Goal: Task Accomplishment & Management: Manage account settings

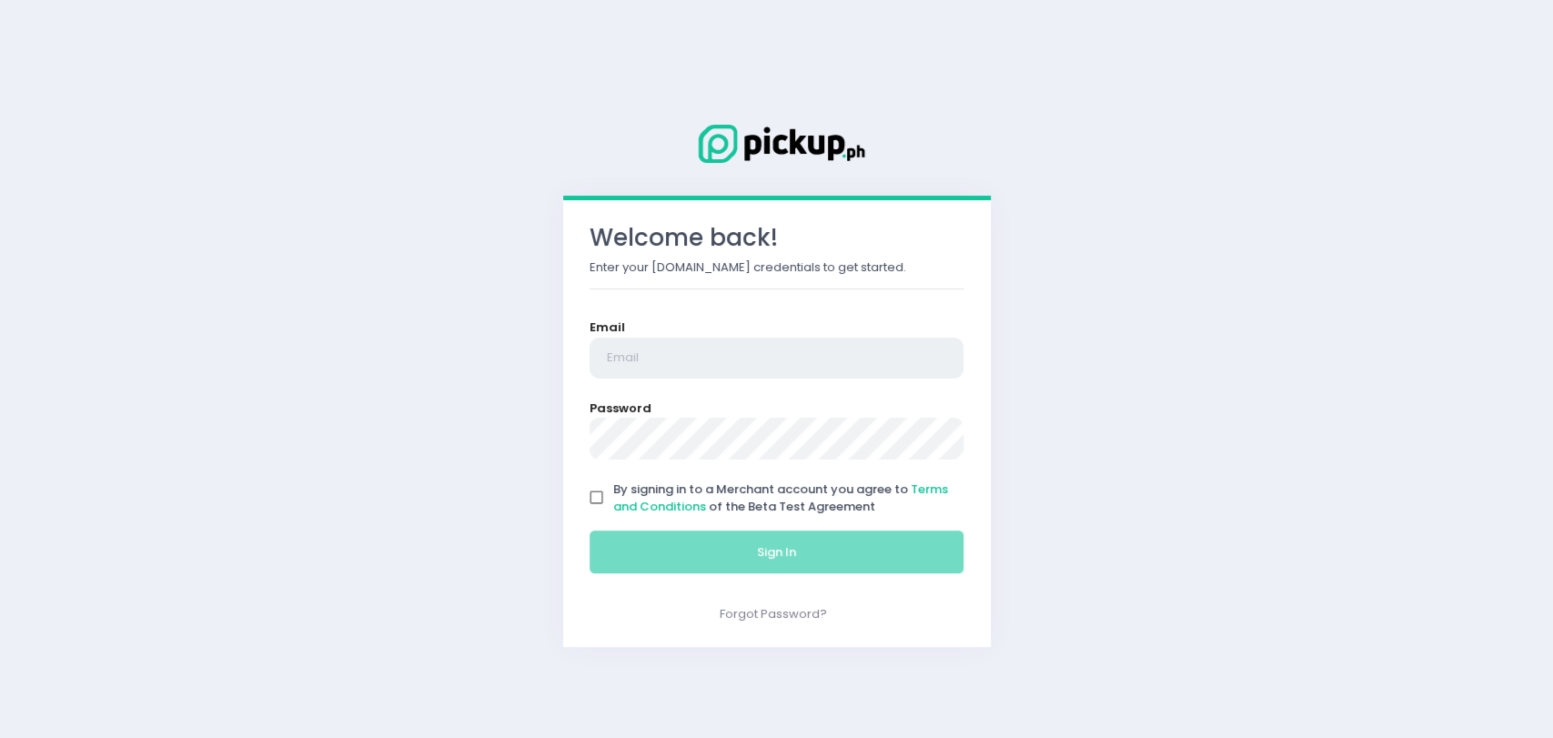
type input "[EMAIL_ADDRESS][DOMAIN_NAME]"
click at [597, 504] on input "By signing in to a Merchant account you agree to Terms and Conditions of the Be…" at bounding box center [597, 497] width 35 height 35
checkbox input "true"
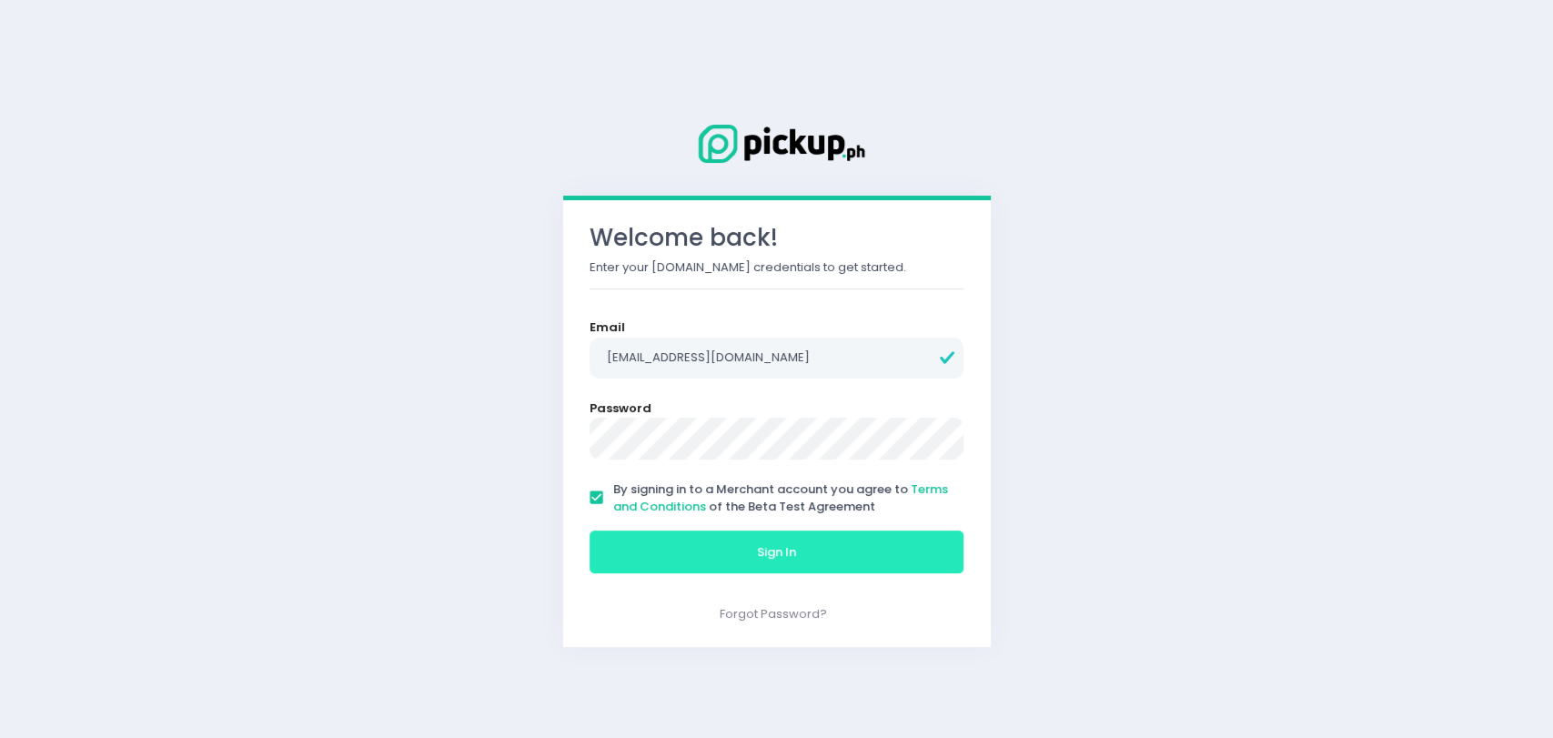
click at [656, 555] on button "Sign In" at bounding box center [777, 553] width 375 height 44
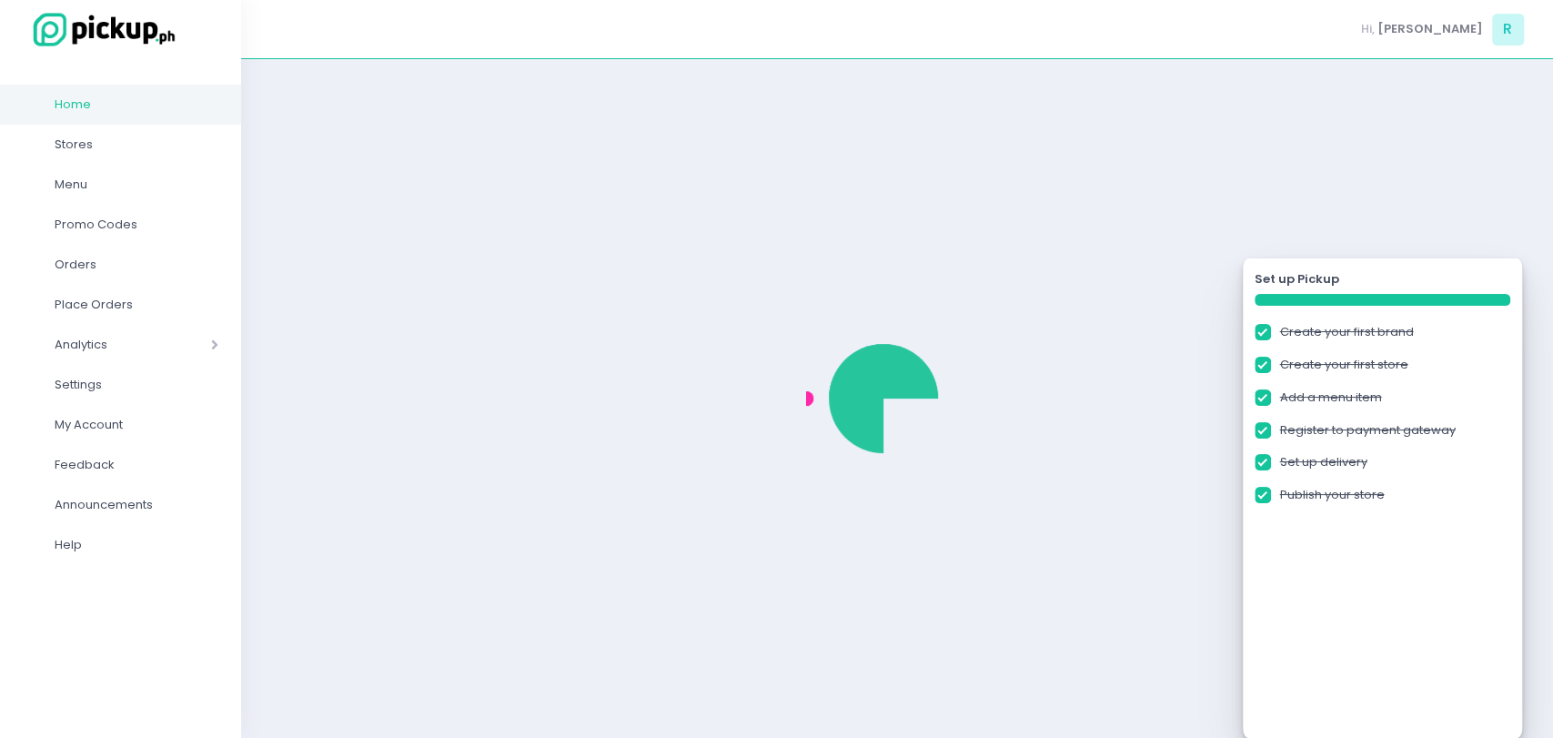
checkbox input "true"
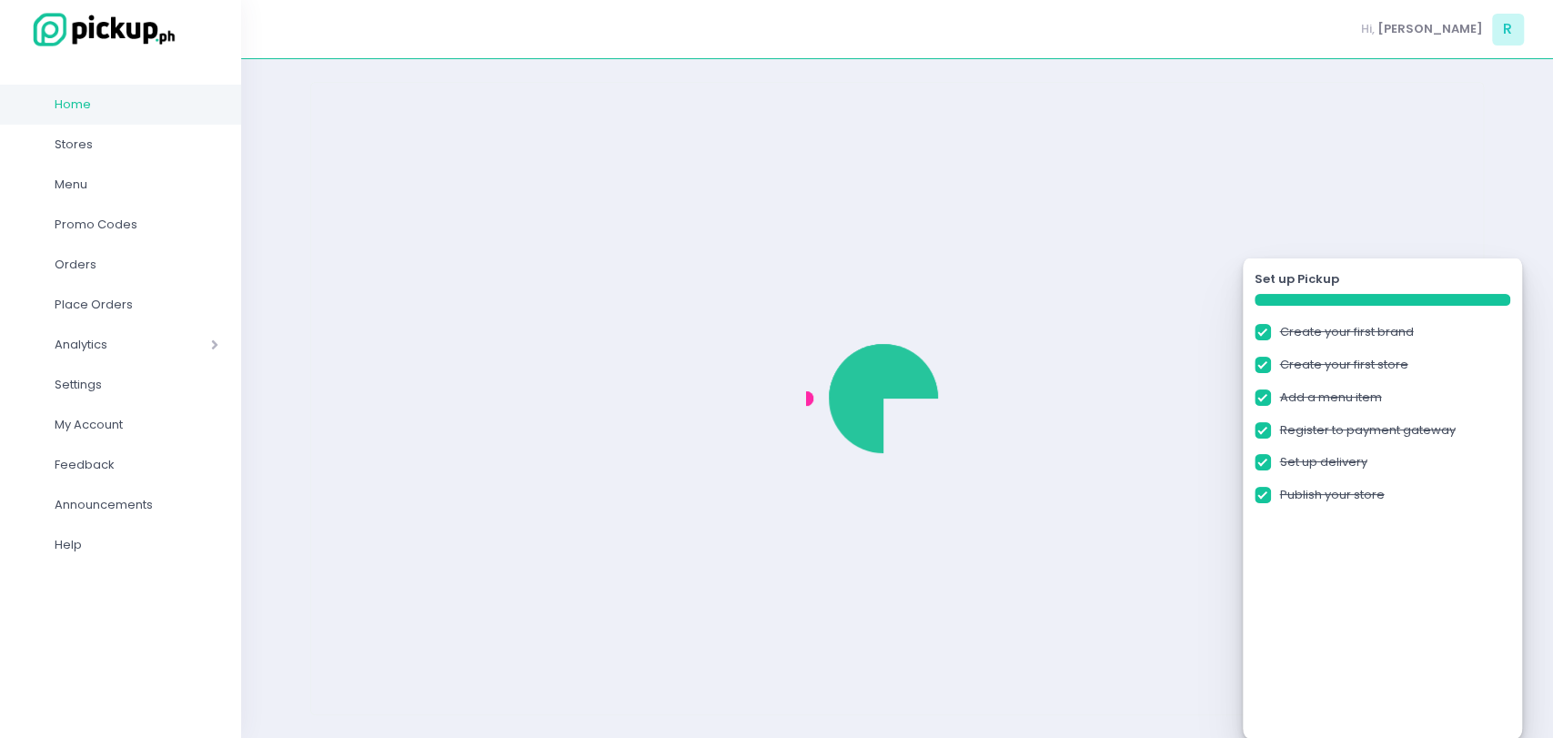
checkbox input "true"
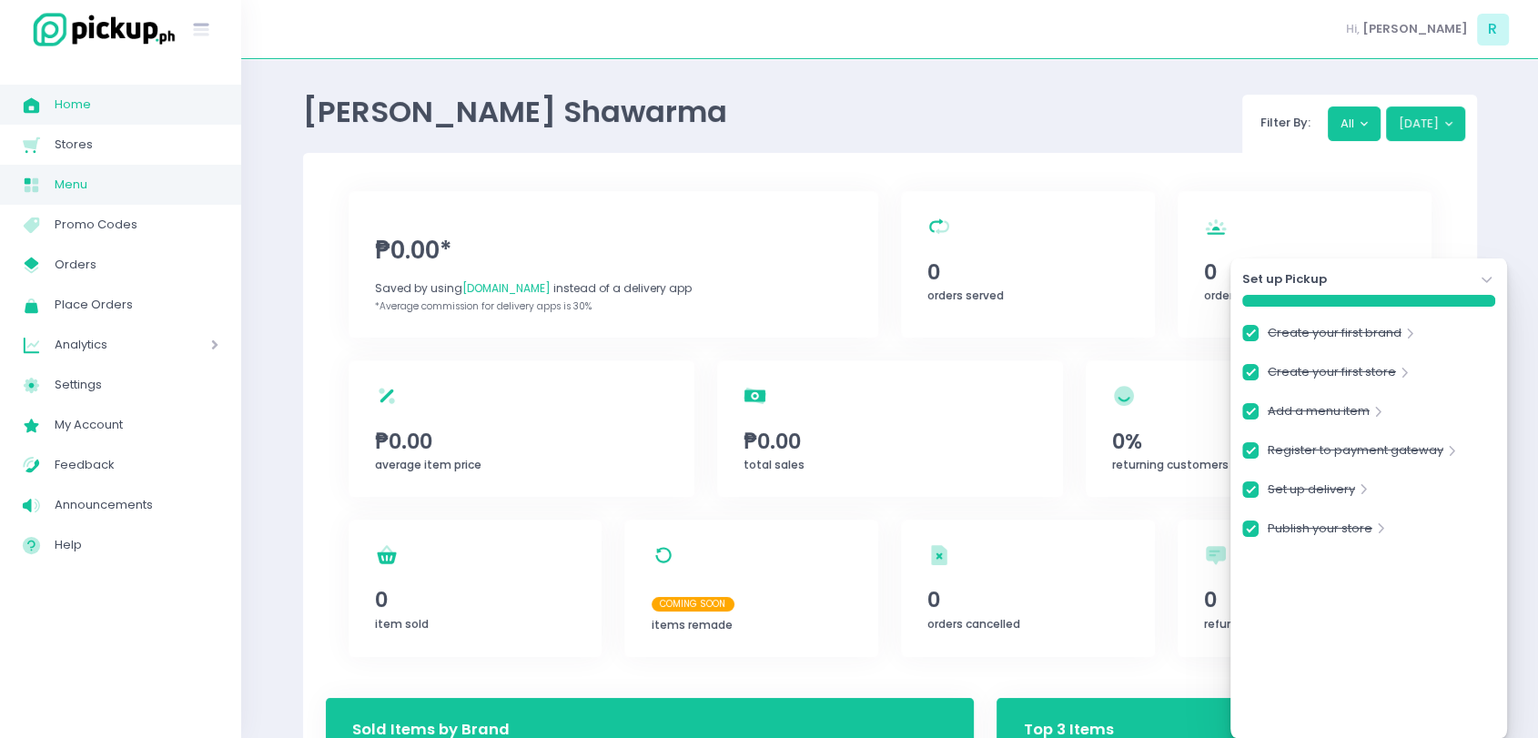
click at [111, 179] on span "Menu" at bounding box center [137, 185] width 164 height 24
checkbox input "true"
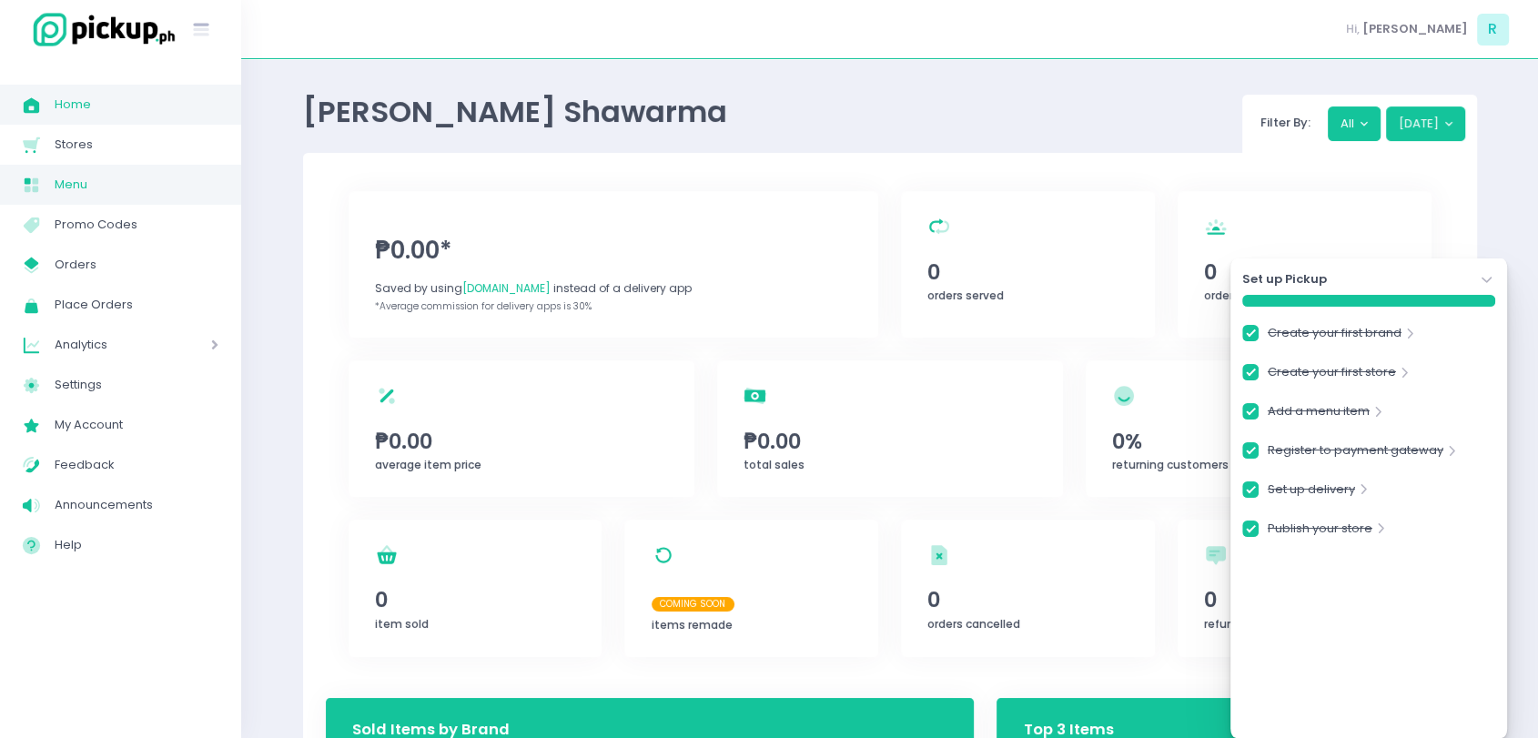
checkbox input "true"
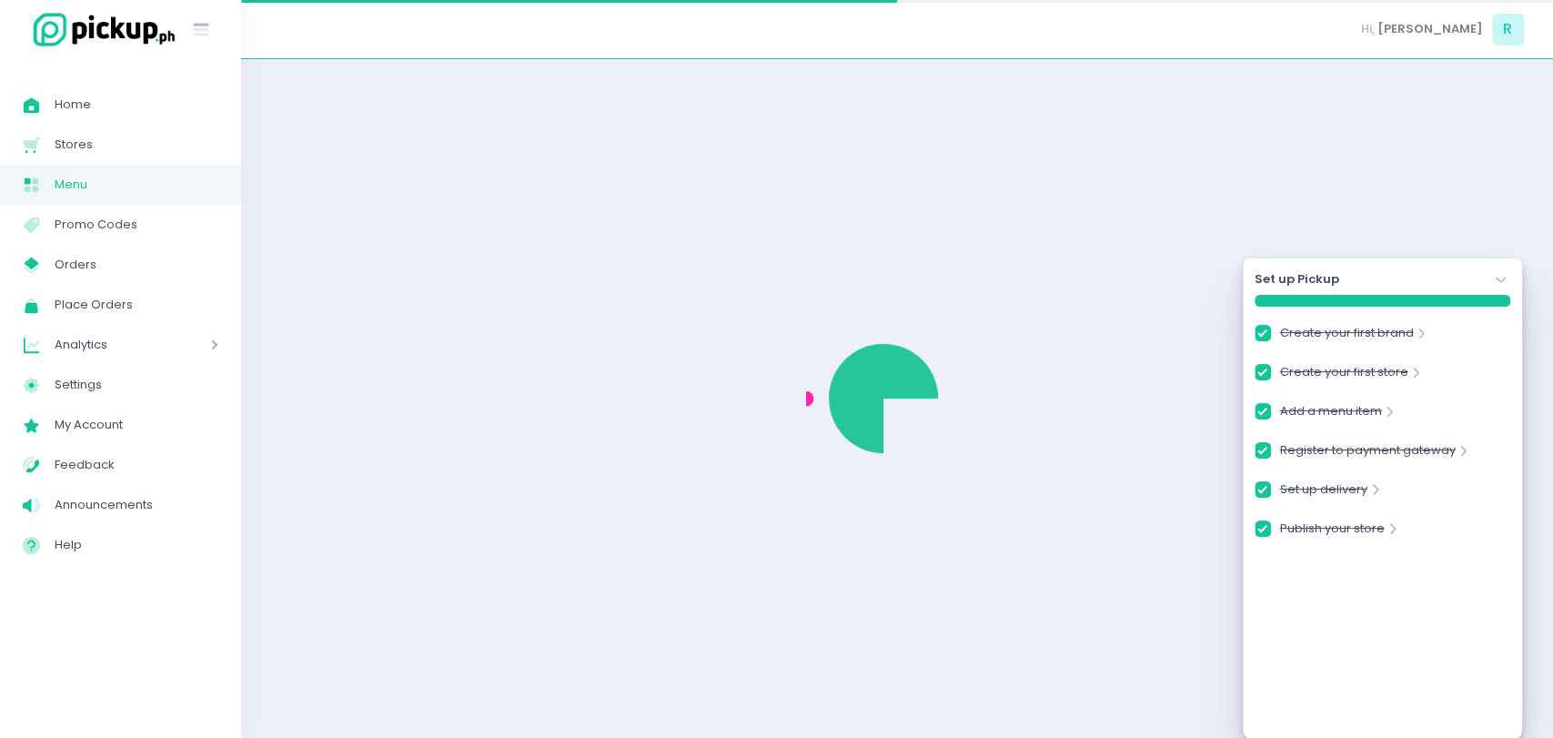
checkbox input "true"
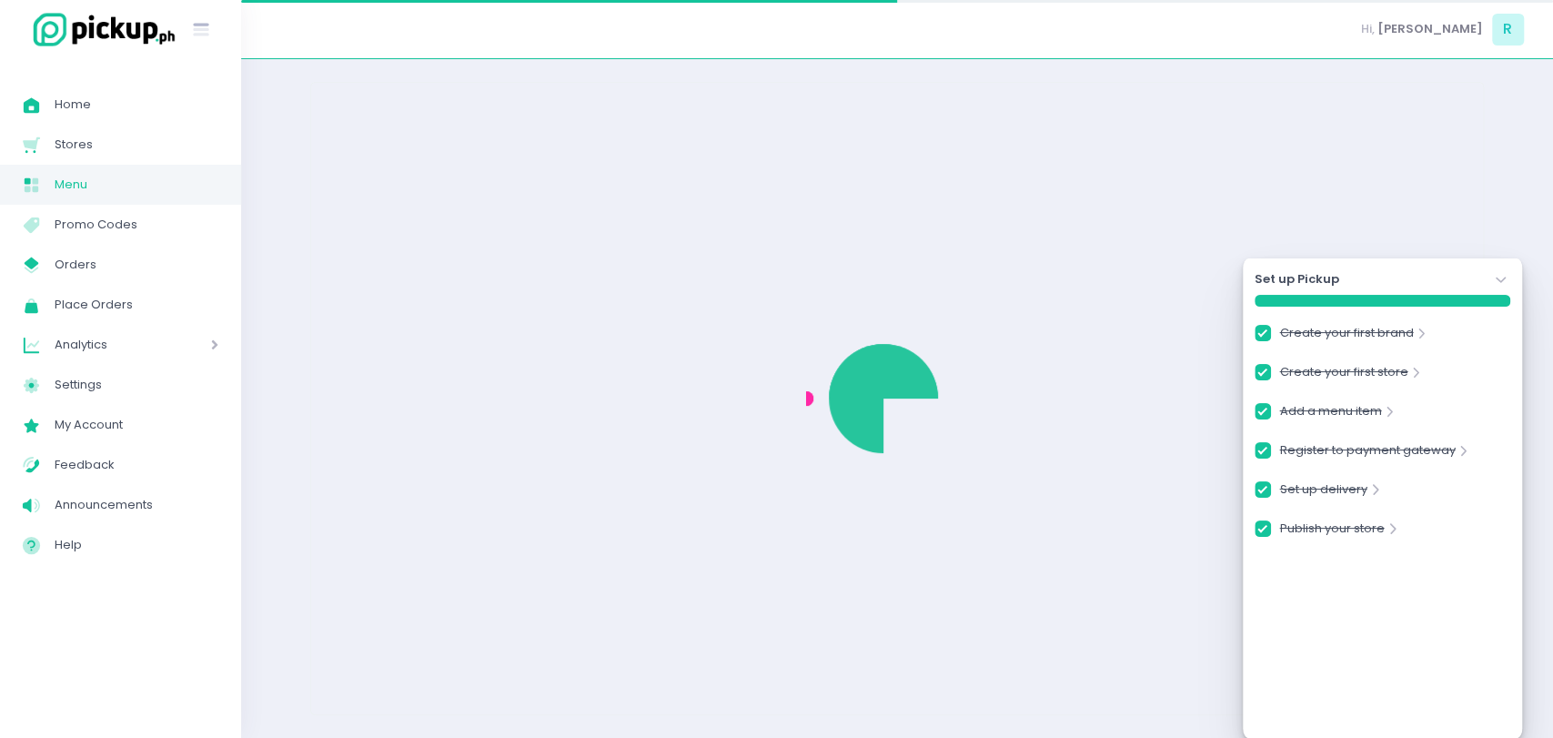
checkbox input "true"
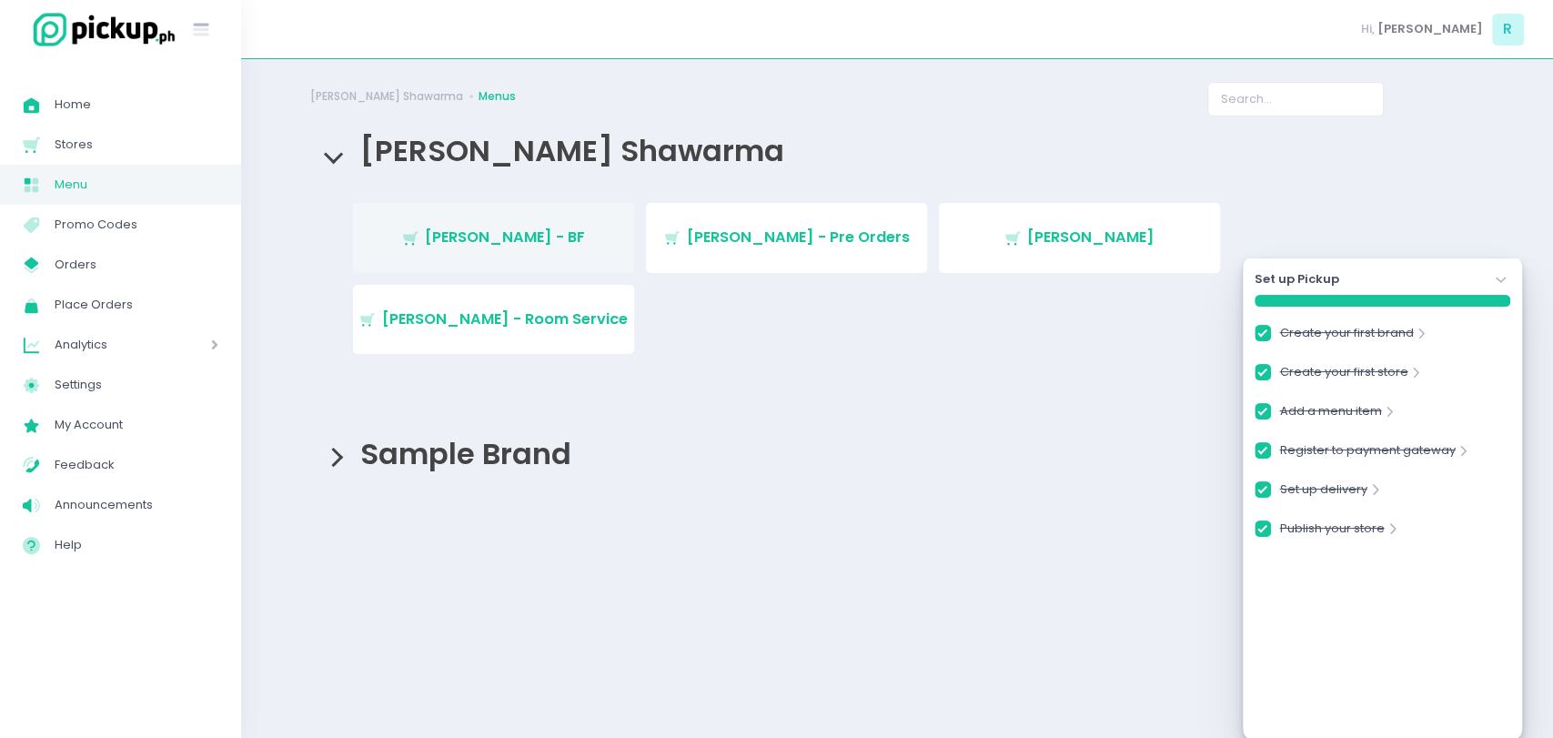
click at [459, 213] on link "Stockholm-icons / Shopping / Cart1 Created with Sketch. Mogul Khan - BF" at bounding box center [493, 237] width 281 height 69
checkbox input "true"
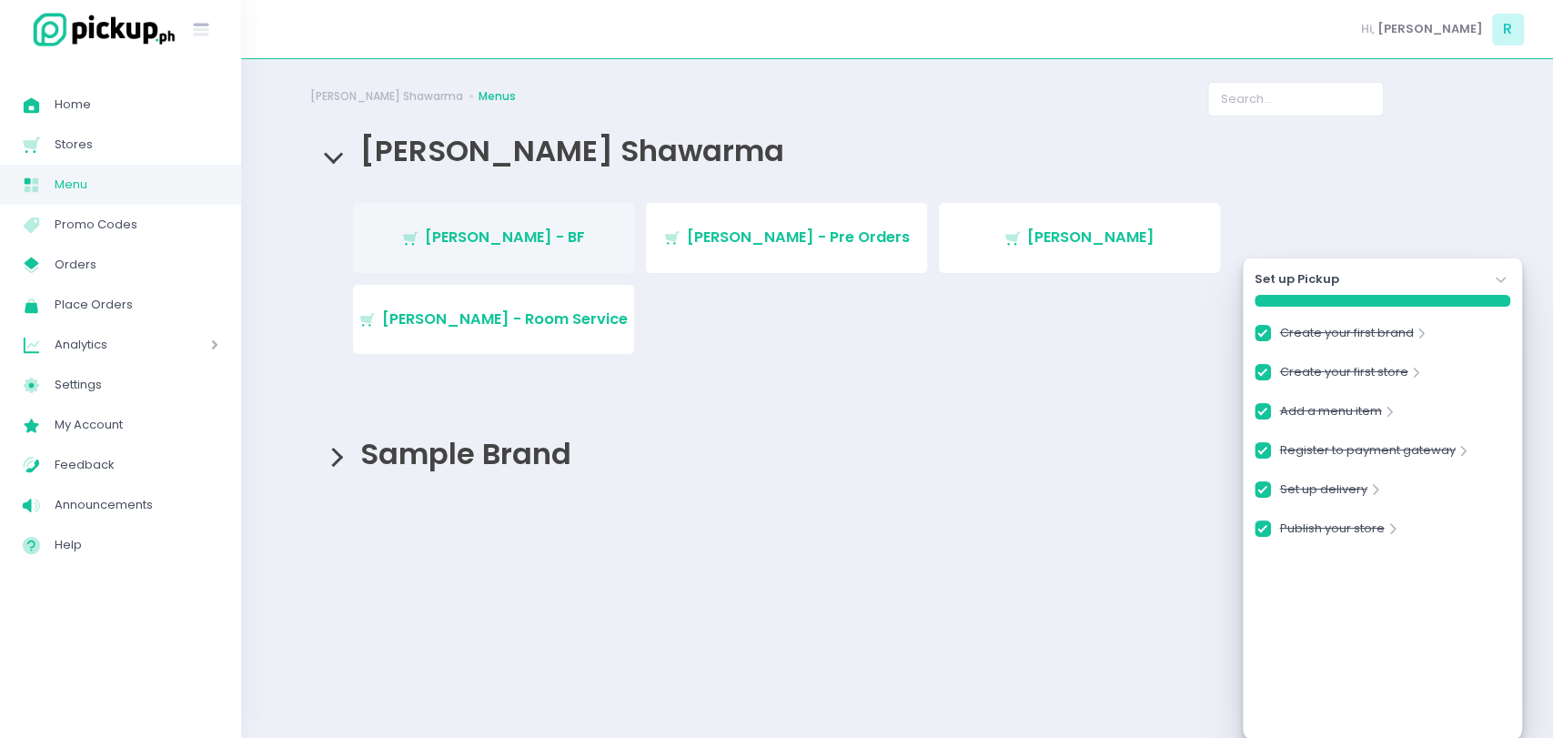
checkbox input "true"
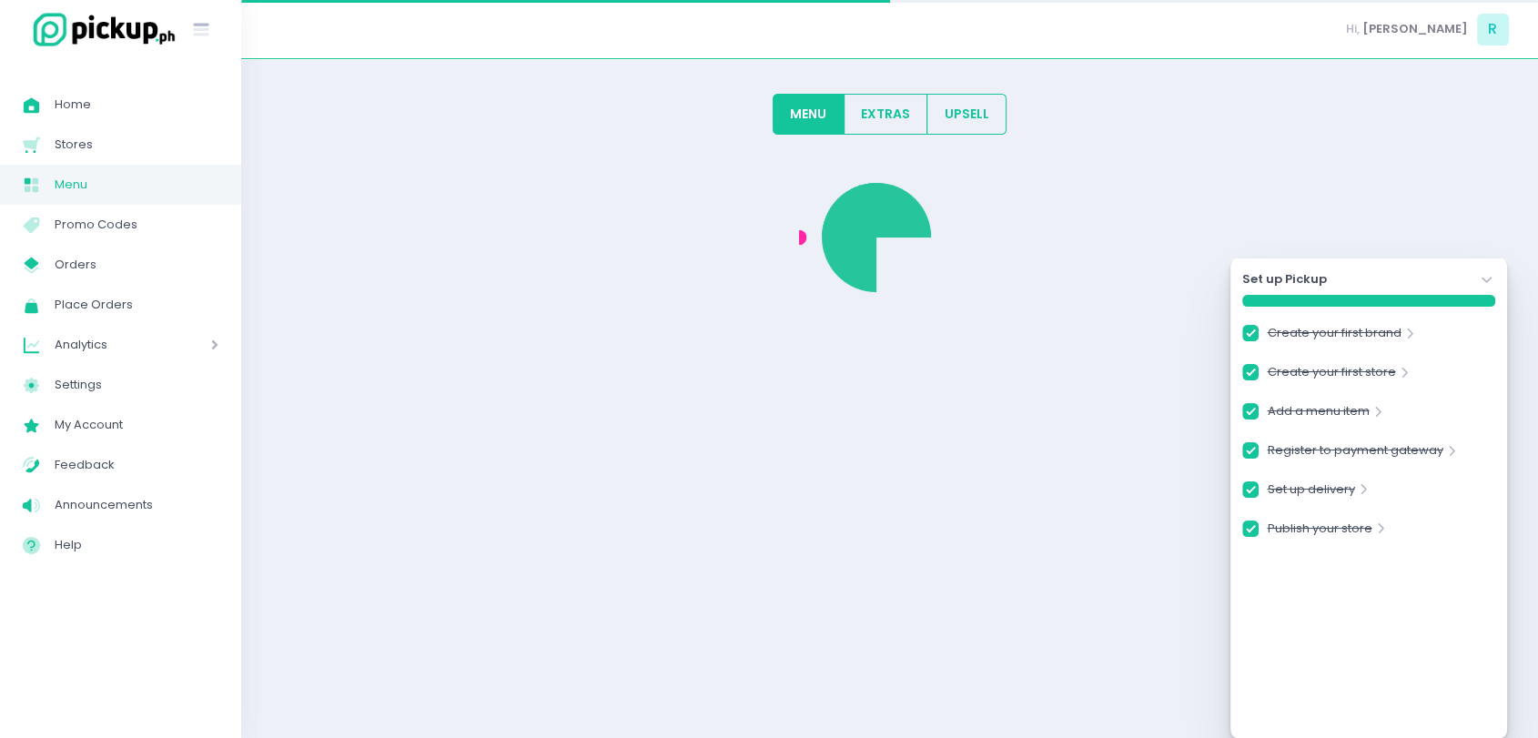
checkbox input "true"
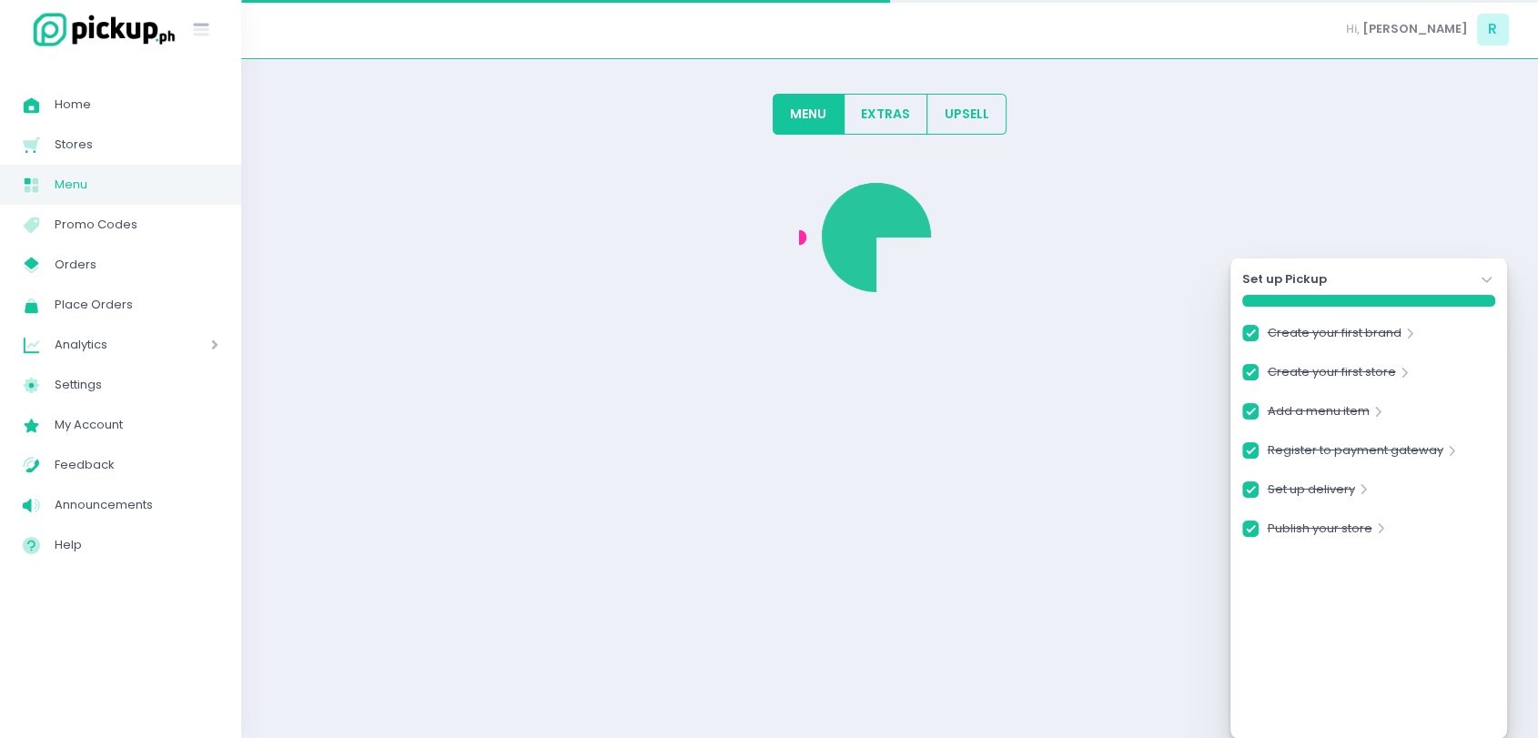
checkbox input "true"
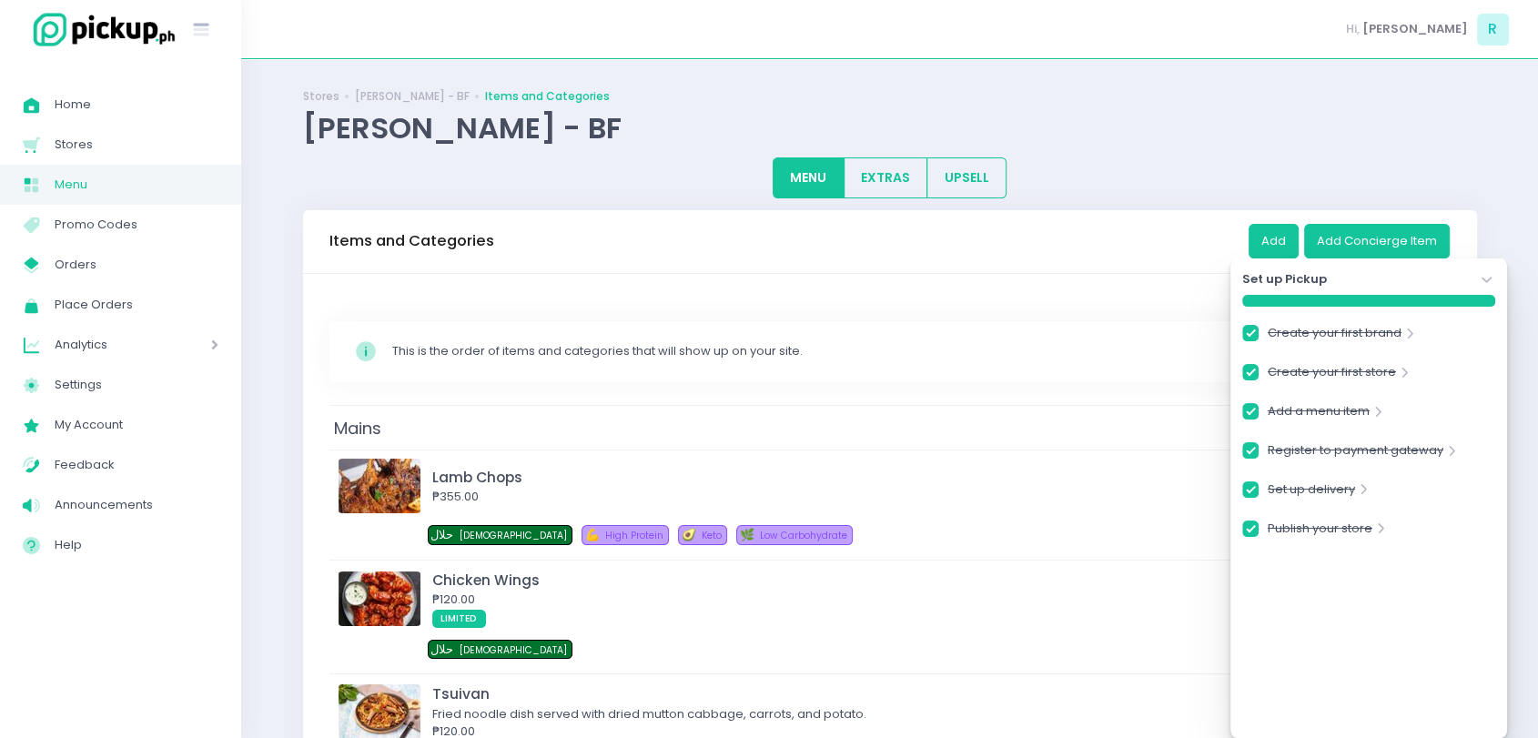
click at [1489, 278] on icon at bounding box center [1487, 280] width 10 height 6
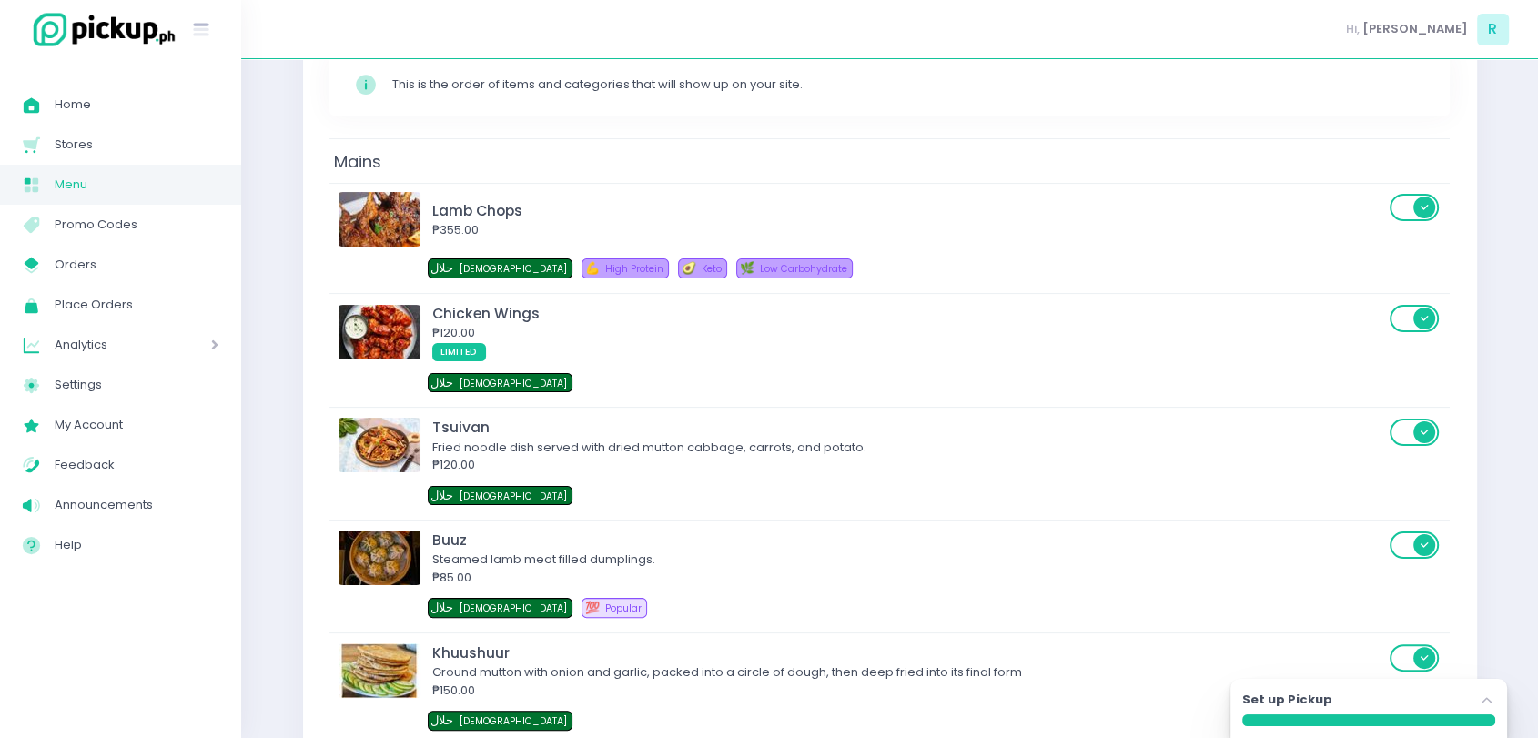
scroll to position [298, 0]
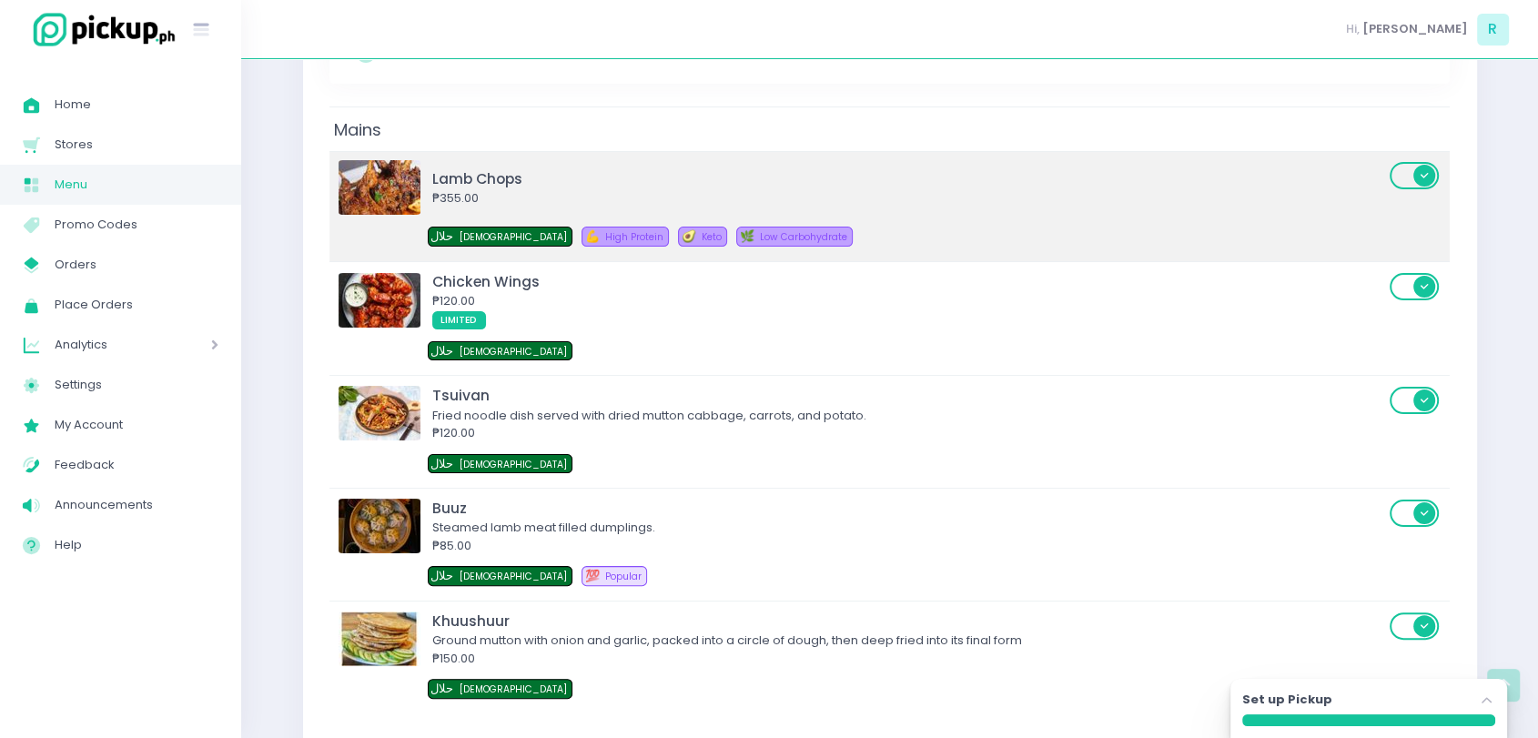
click at [885, 235] on div "حلال Halal 💪 High Protein 🥑 Keto 🌿 Low Carbohydrate" at bounding box center [914, 239] width 973 height 25
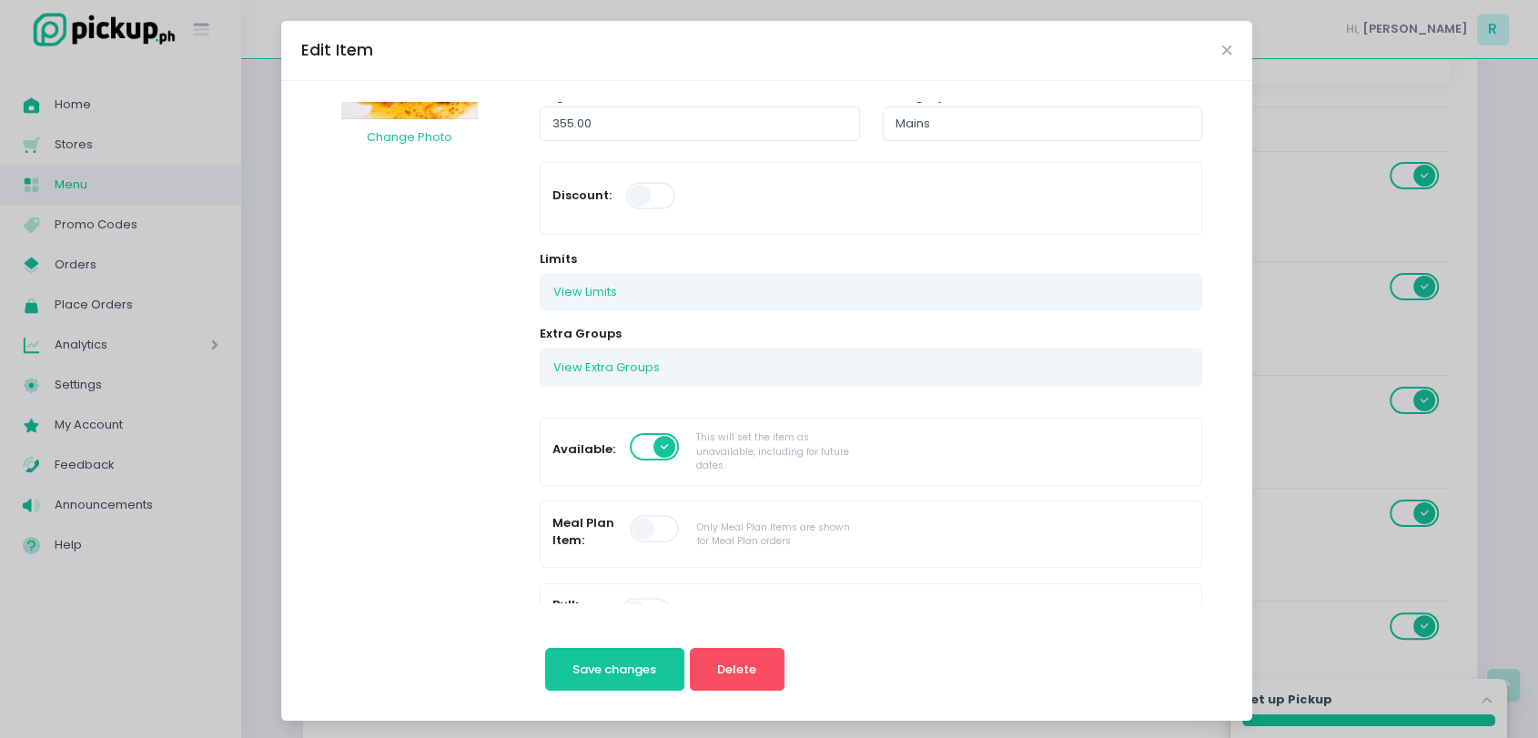
scroll to position [185, 0]
click at [602, 373] on button "View Extra Groups" at bounding box center [607, 366] width 132 height 35
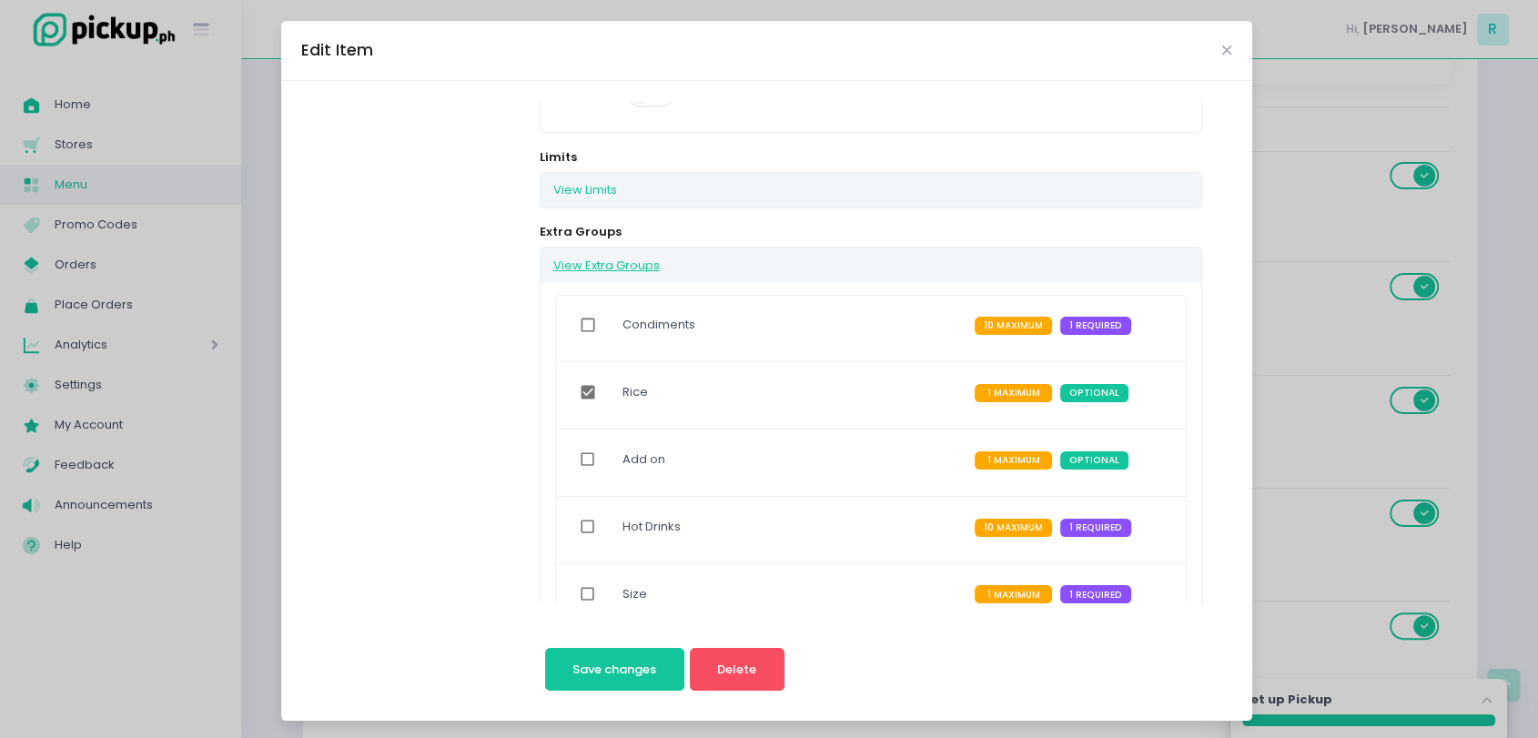
scroll to position [241, 0]
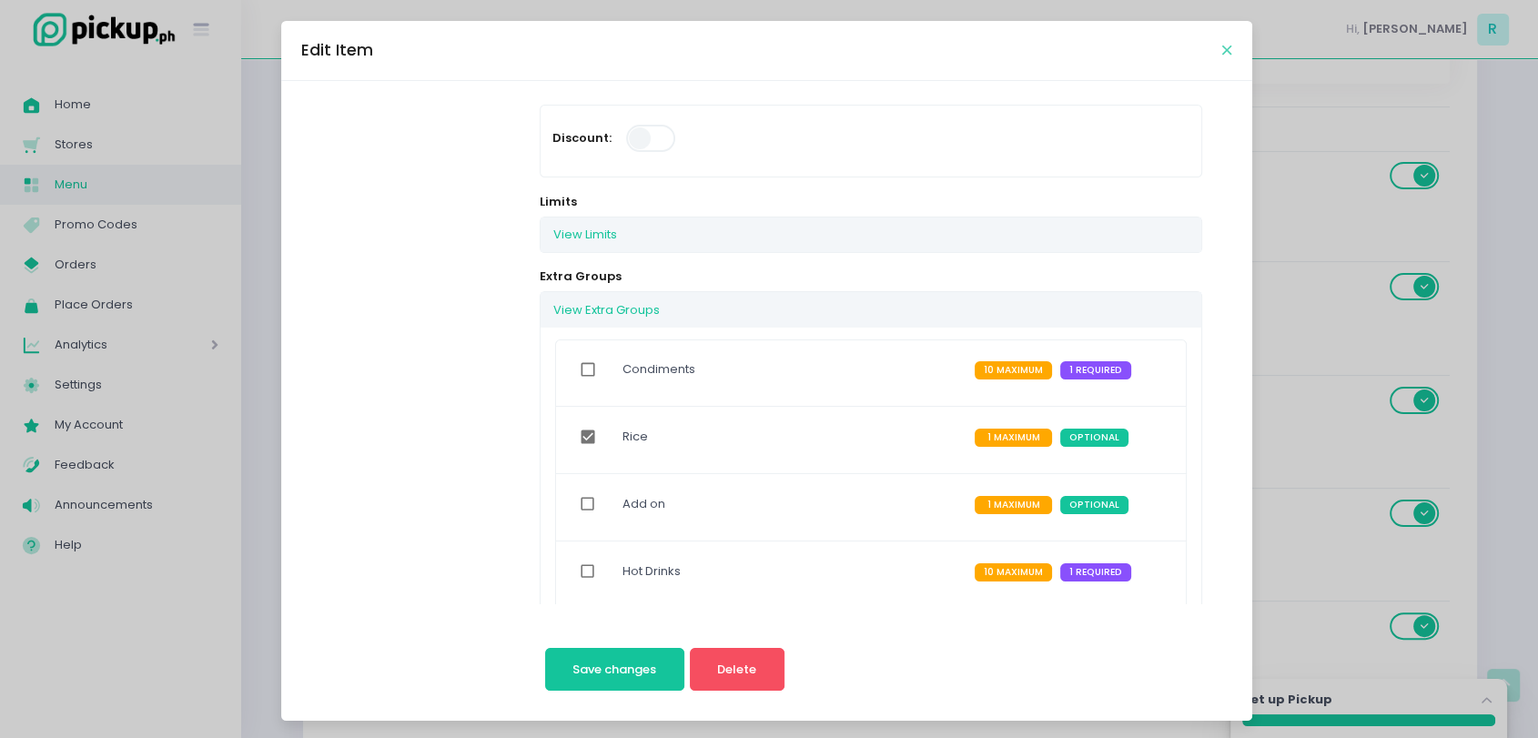
click at [1222, 48] on icon "Close" at bounding box center [1226, 51] width 9 height 14
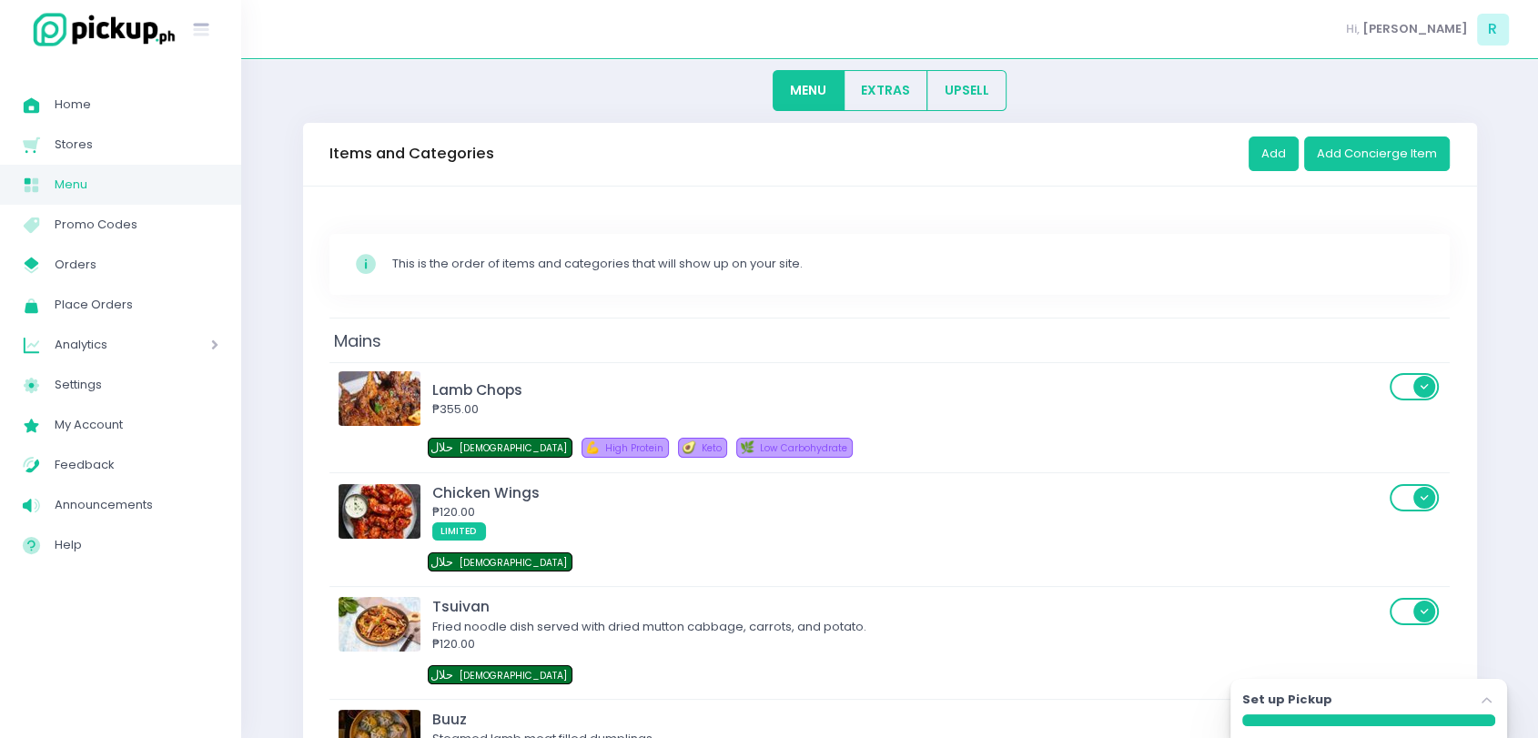
scroll to position [88, 0]
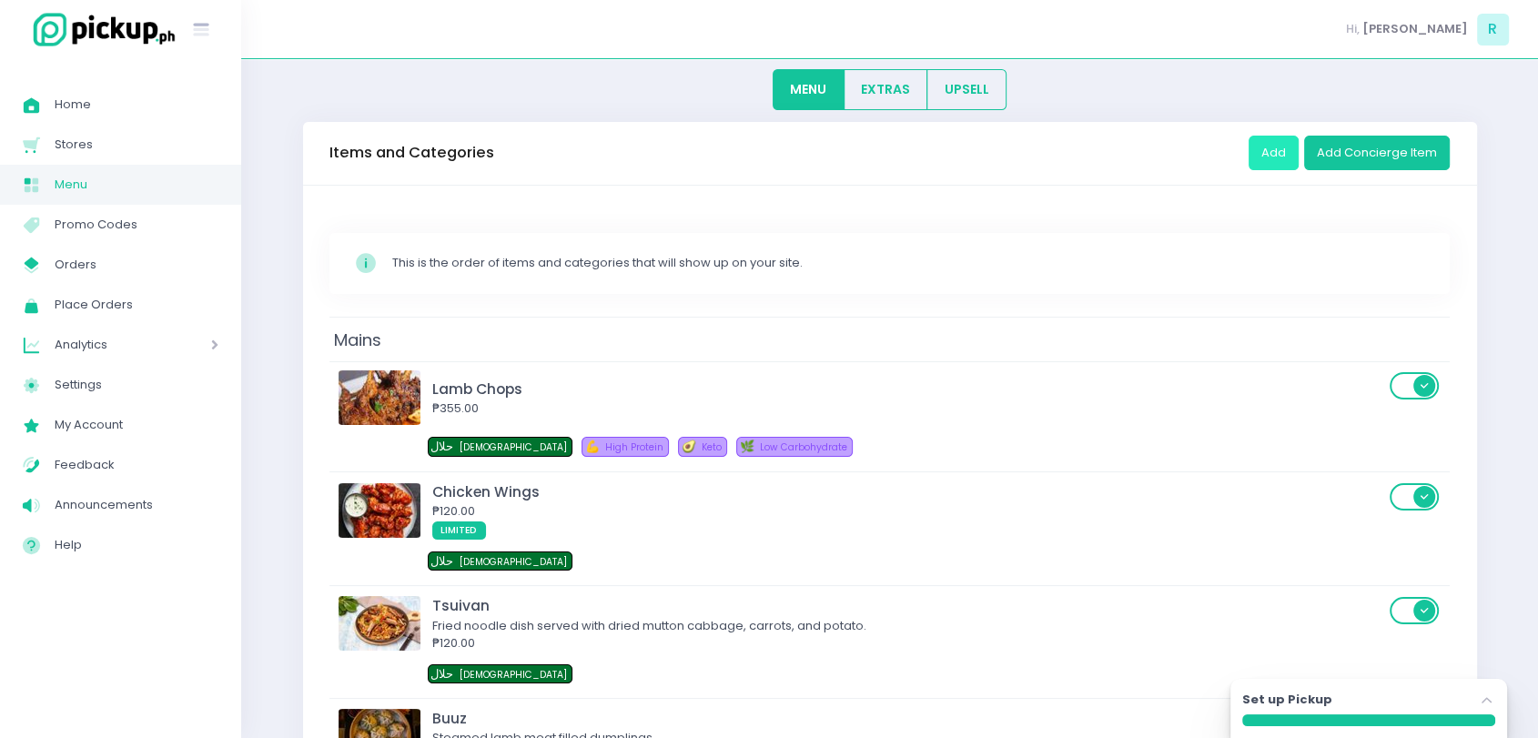
click at [1289, 156] on button "Add" at bounding box center [1274, 153] width 50 height 35
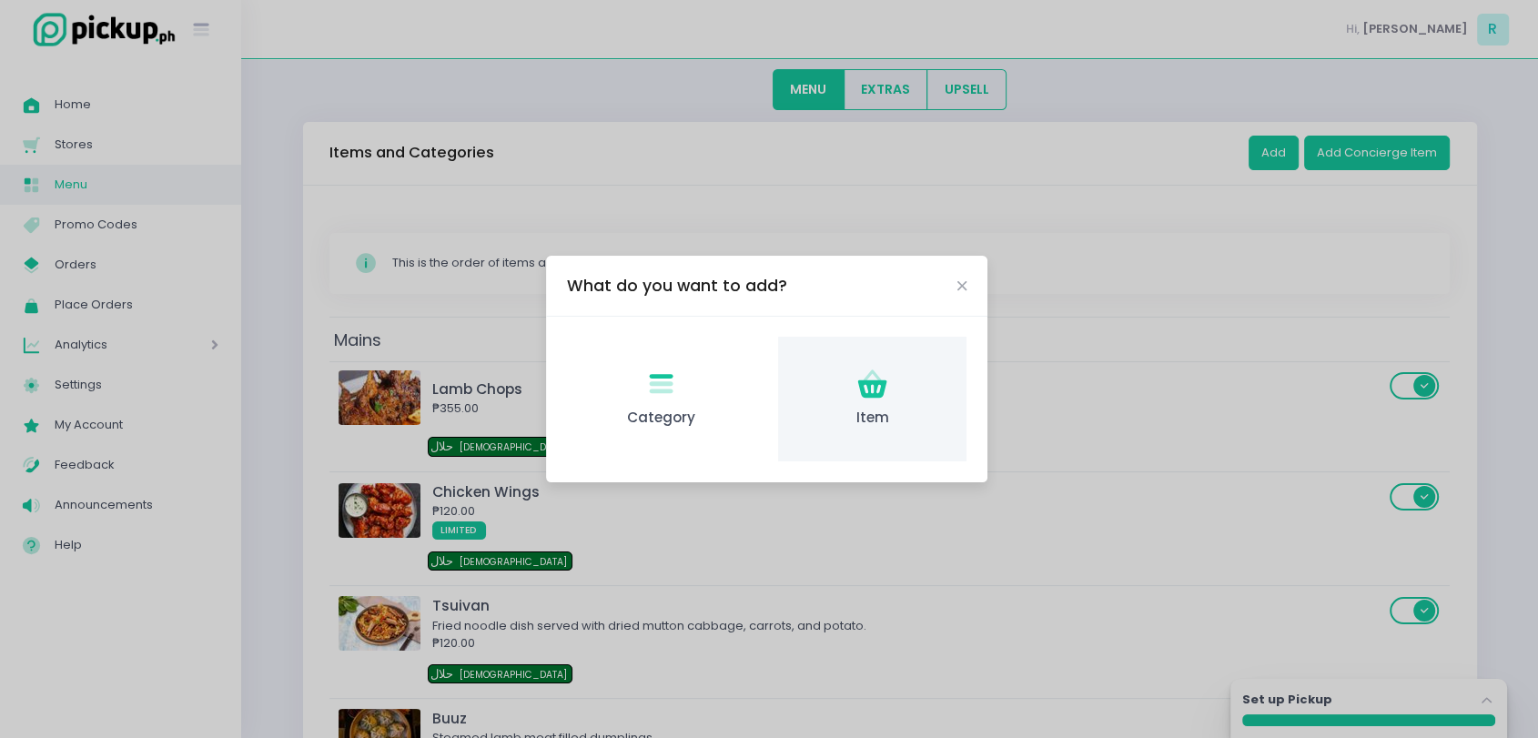
click at [865, 373] on icon "Item Created with Sketch." at bounding box center [872, 384] width 35 height 35
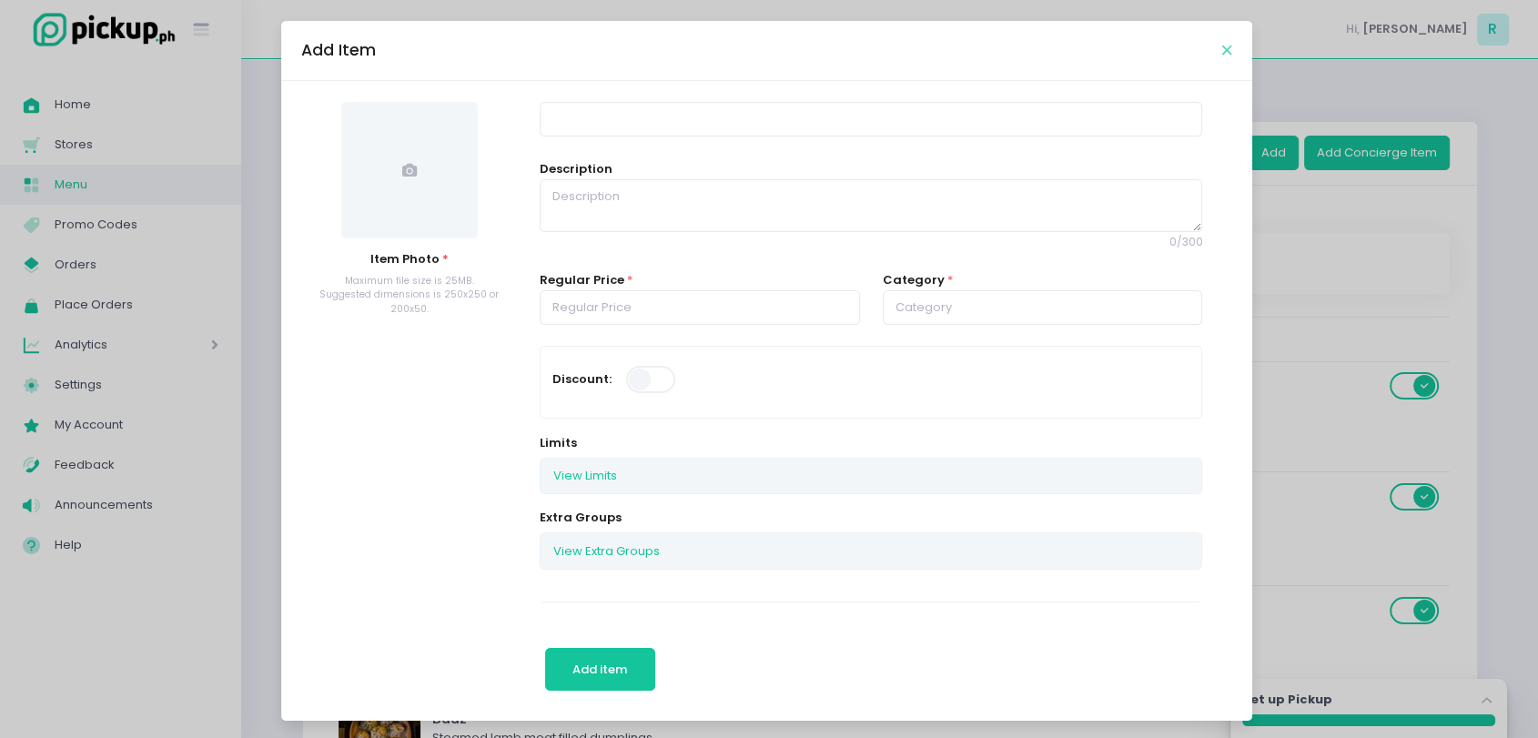
click at [1222, 51] on icon "Close" at bounding box center [1226, 51] width 9 height 14
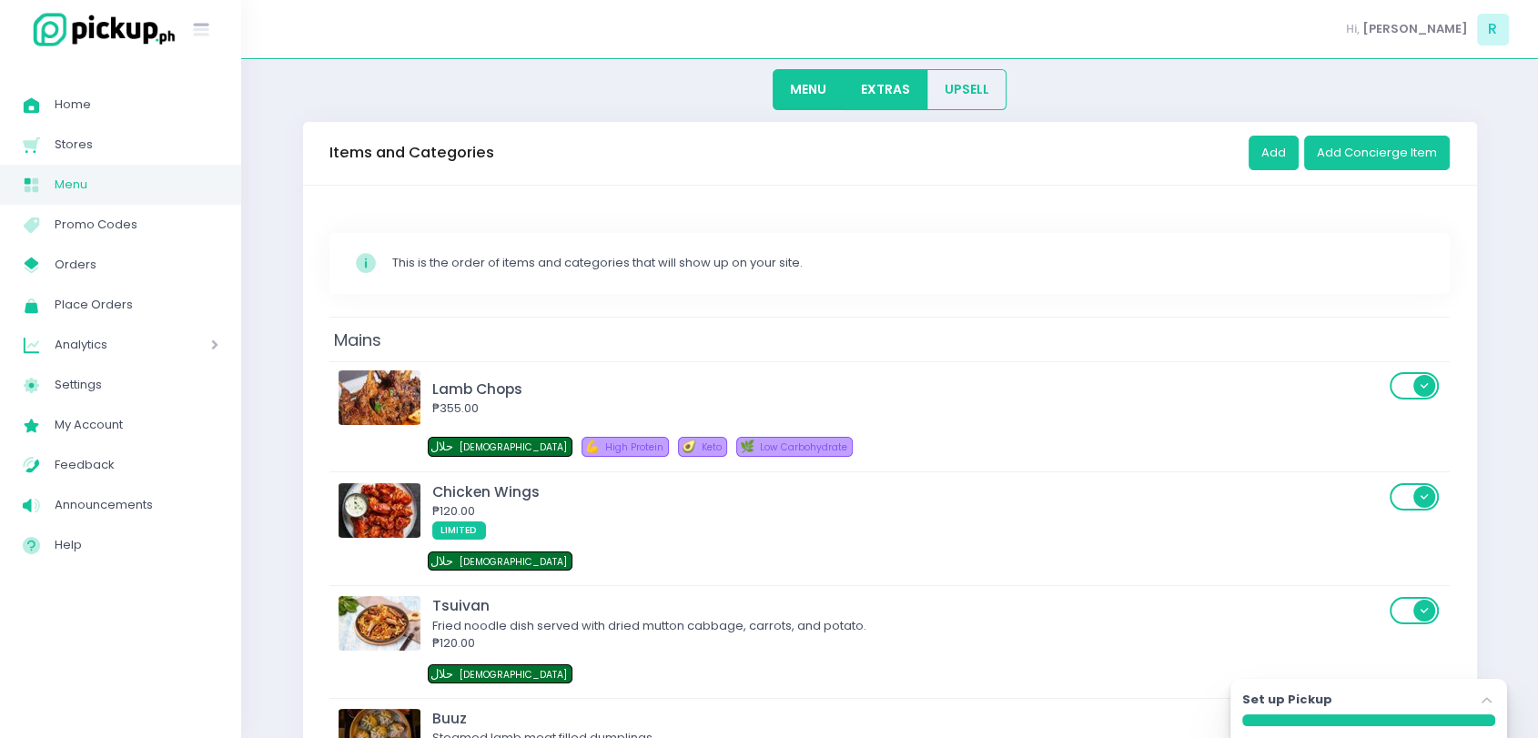
click at [889, 83] on button "EXTRAS" at bounding box center [886, 89] width 85 height 41
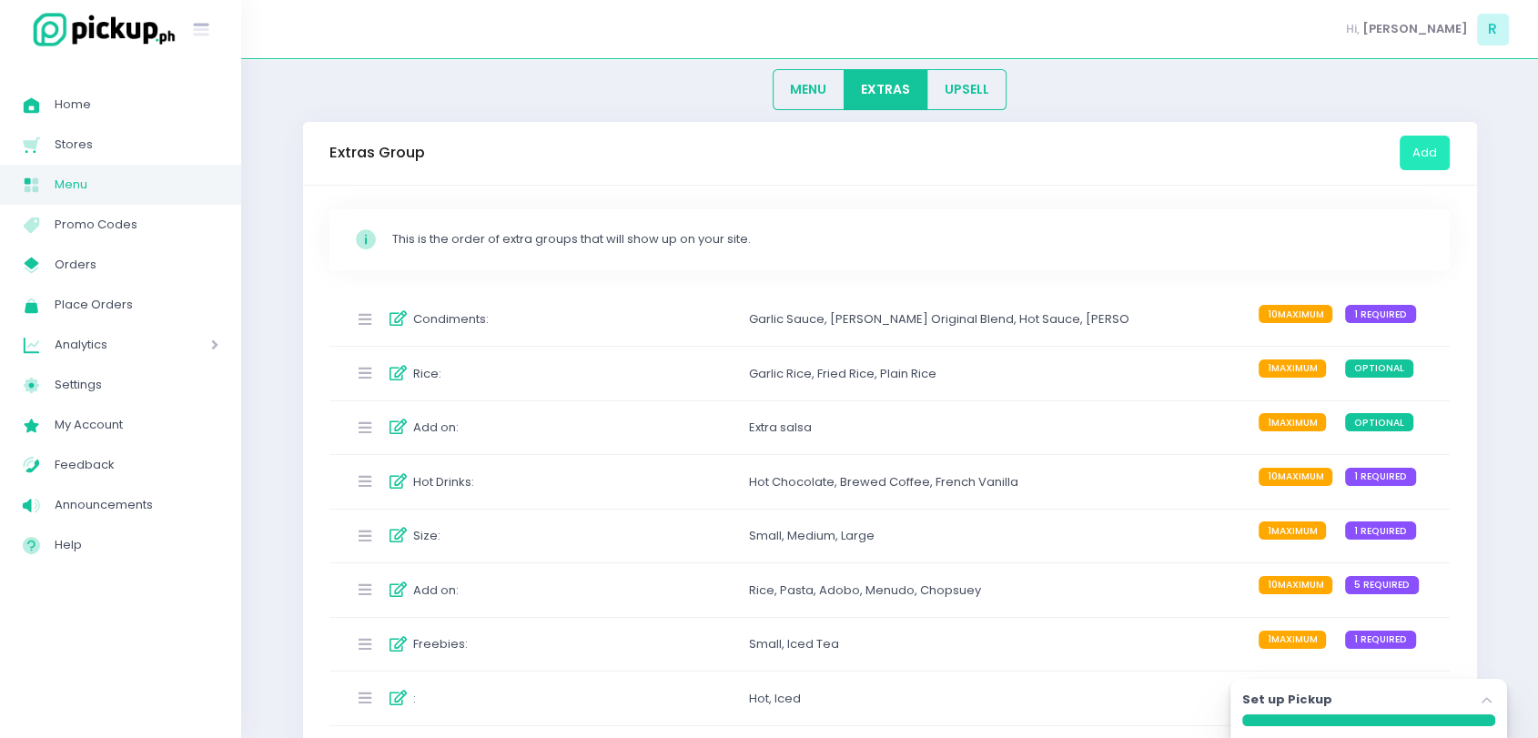
click at [1432, 144] on button "Add" at bounding box center [1425, 153] width 50 height 35
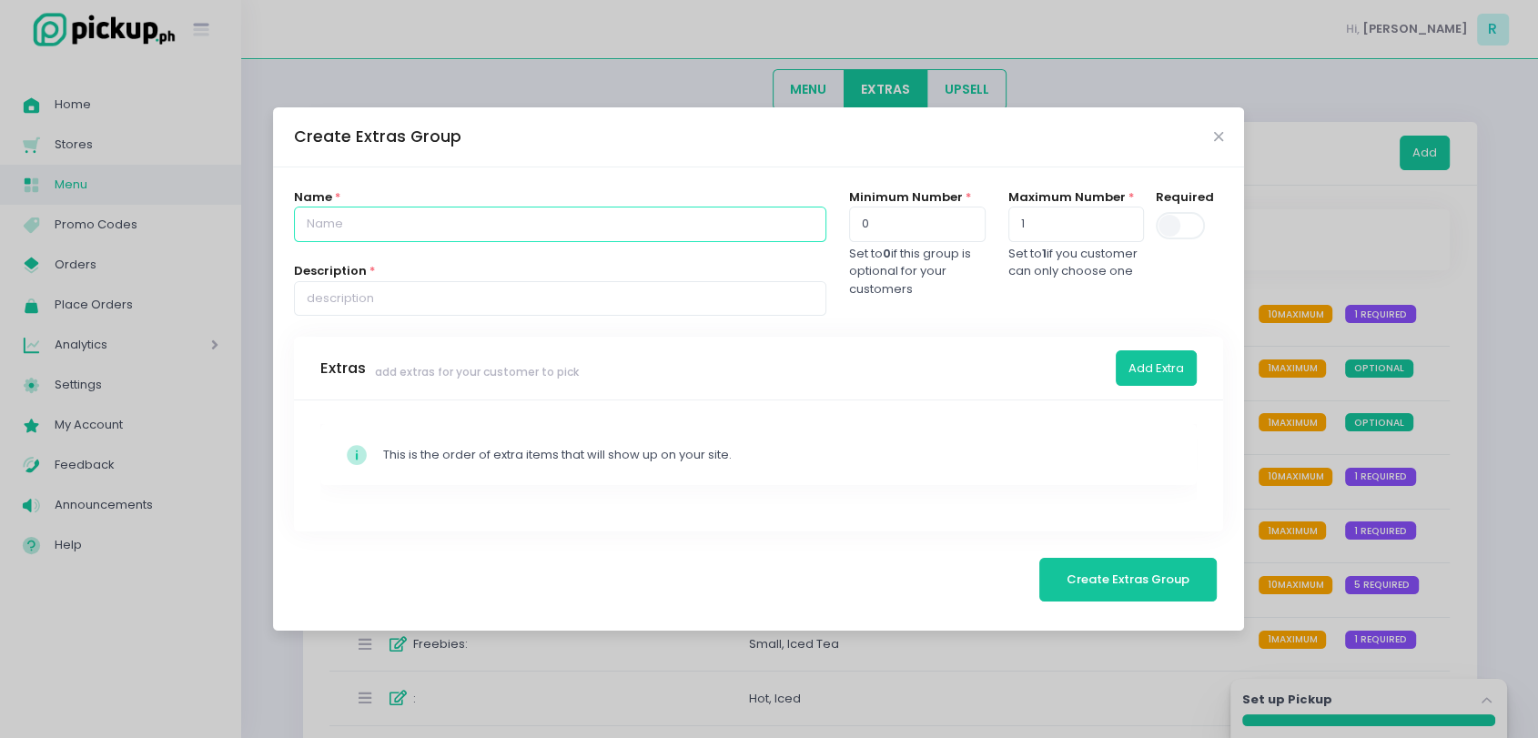
click at [608, 223] on input "text" at bounding box center [560, 224] width 532 height 35
type input "Free Delivery"
click at [454, 300] on input "text" at bounding box center [560, 298] width 532 height 35
type input "o"
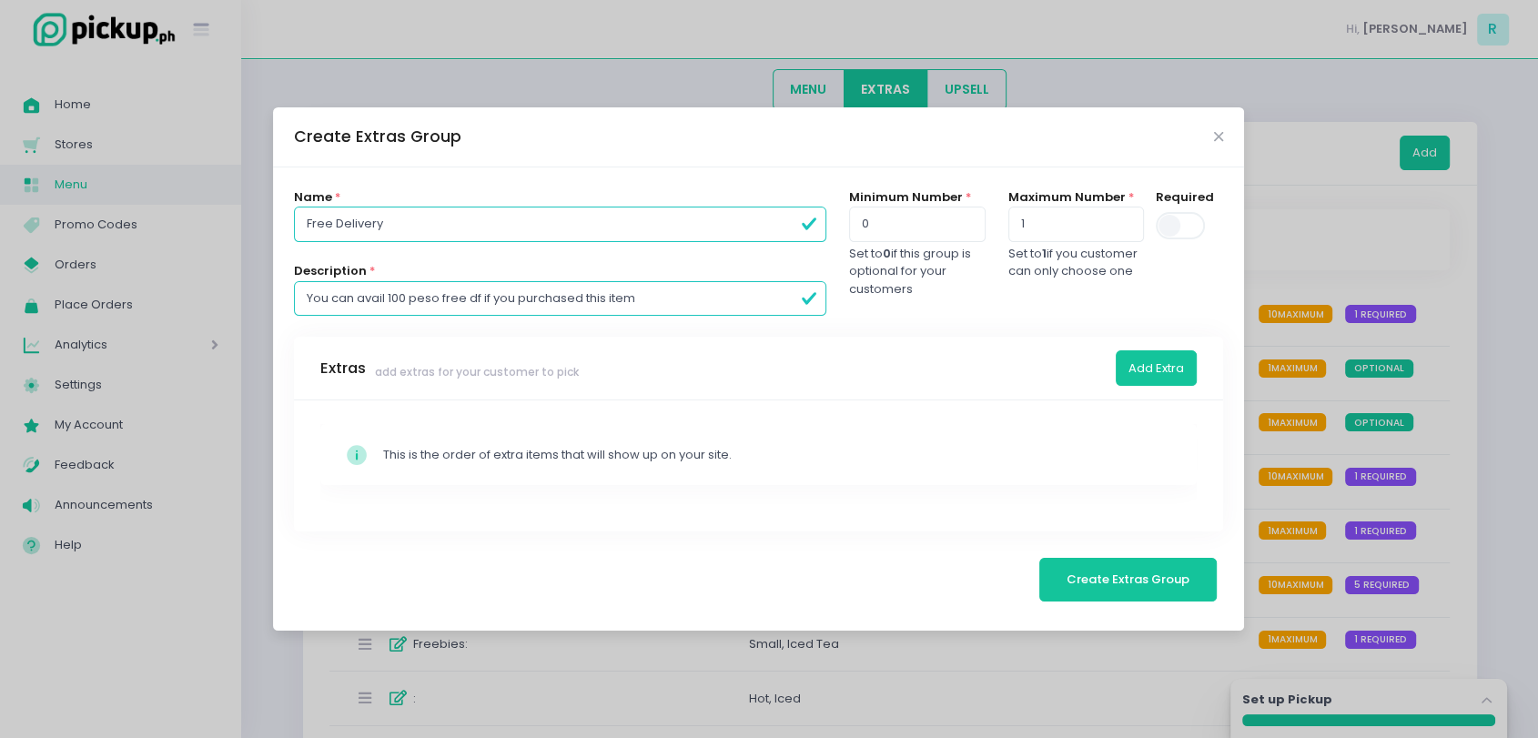
type input "You can avail 100 peso free df if you purchased this item"
click at [1186, 232] on span at bounding box center [1182, 225] width 52 height 27
click at [247, 210] on input "checkbox" at bounding box center [247, 210] width 0 height 0
type input "1"
click at [1165, 365] on button "Add Extra" at bounding box center [1156, 367] width 81 height 35
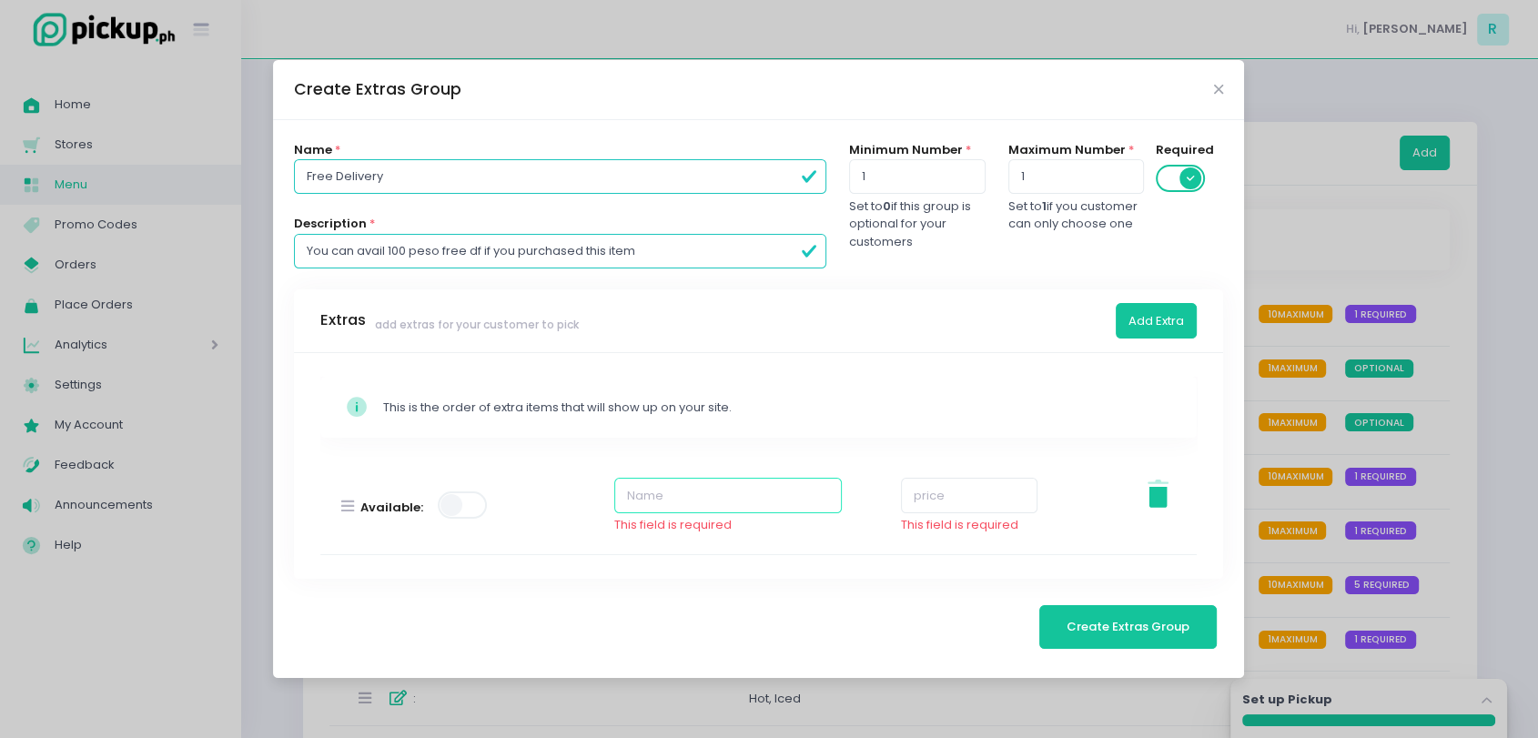
click at [633, 490] on input "text" at bounding box center [728, 495] width 228 height 35
type input "Free Delivery"
click at [922, 498] on input "number" at bounding box center [969, 495] width 137 height 35
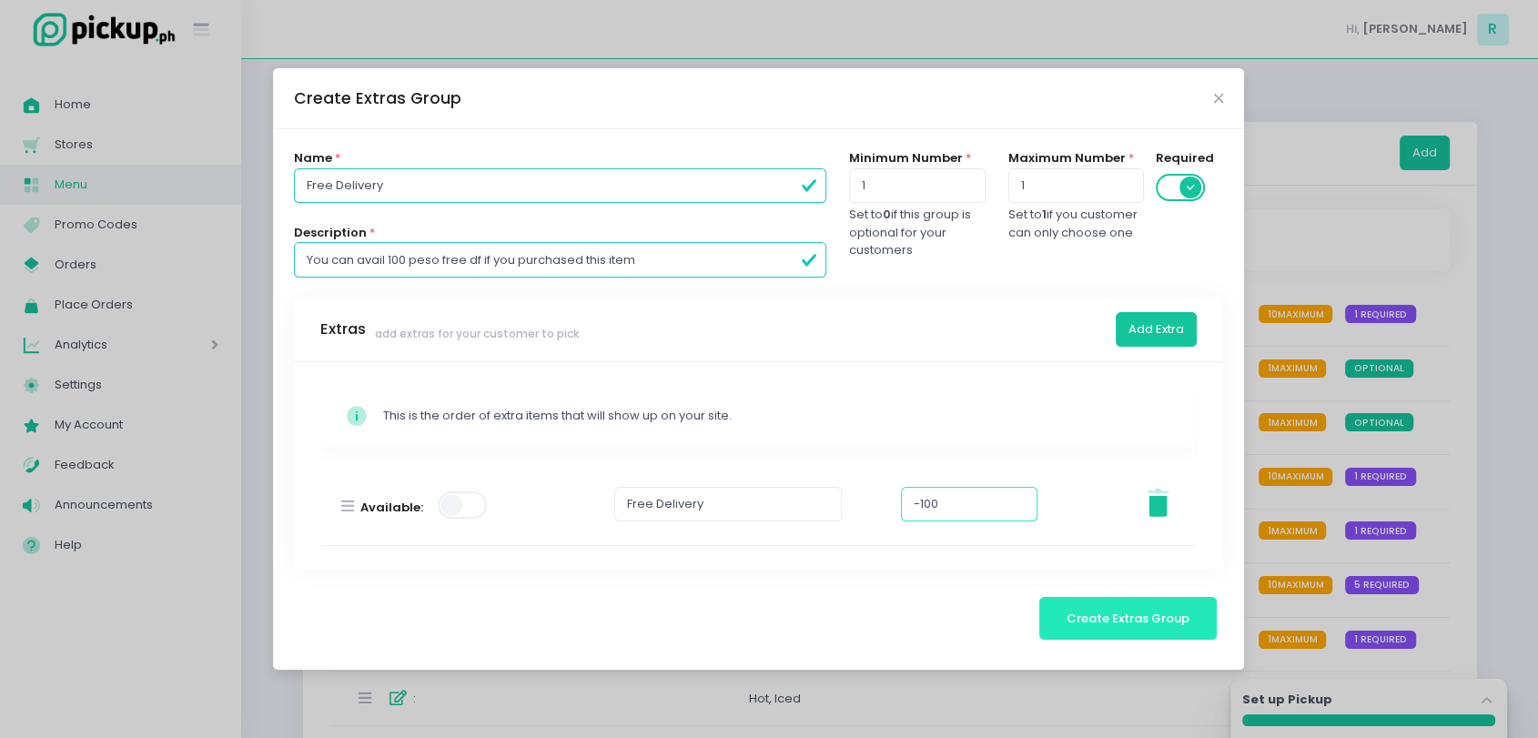
type input "-100"
click at [1173, 625] on button "Create Extras Group" at bounding box center [1128, 619] width 178 height 44
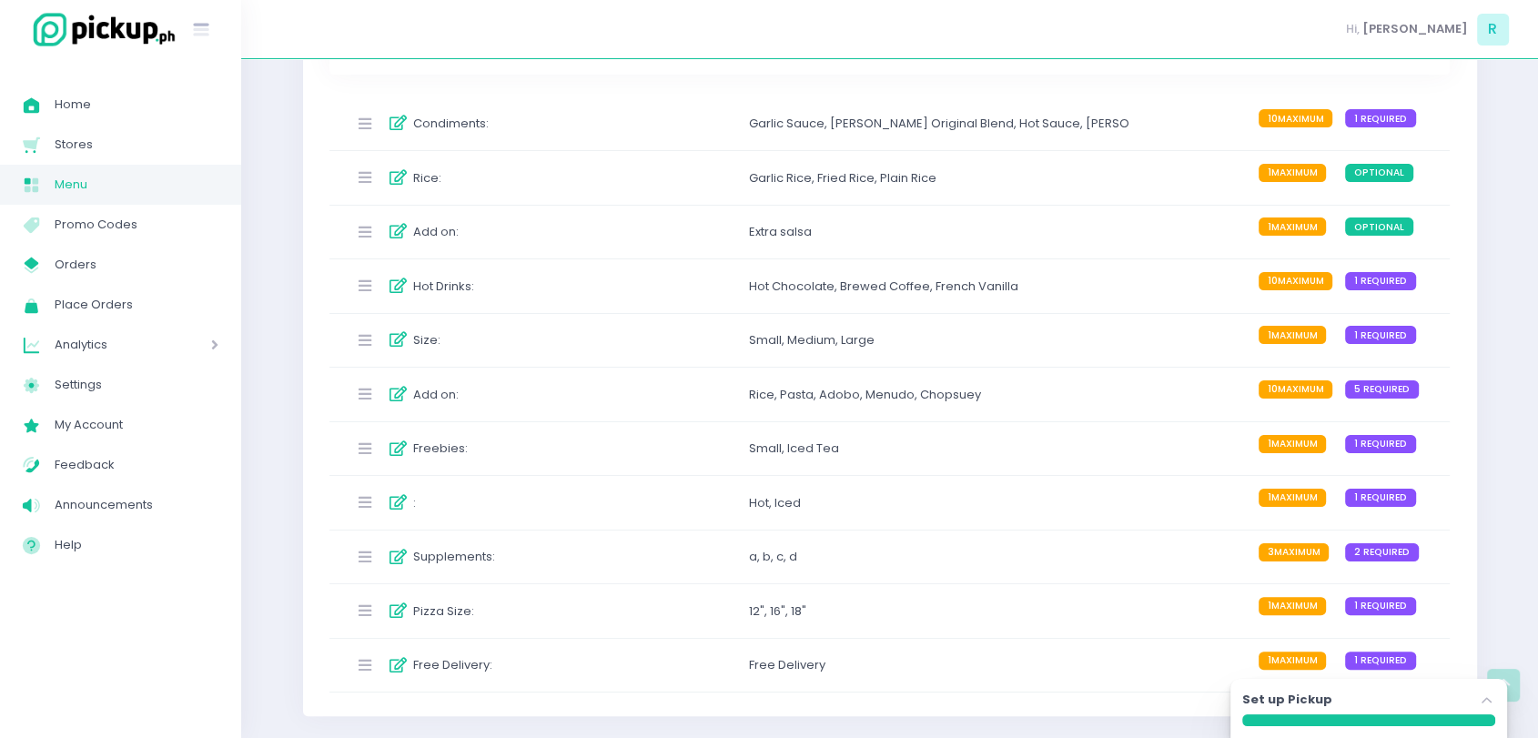
scroll to position [0, 0]
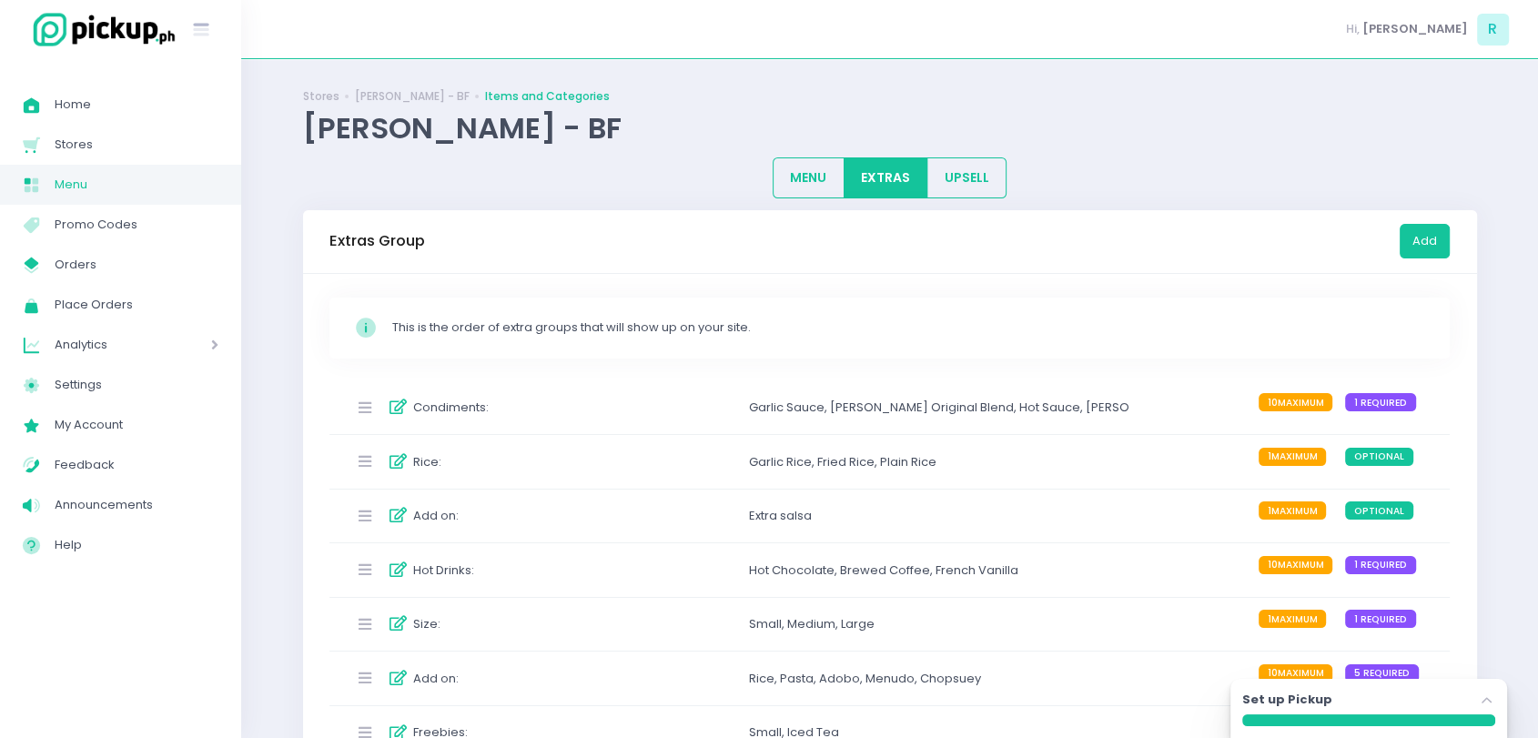
click at [107, 177] on span "Menu" at bounding box center [137, 185] width 164 height 24
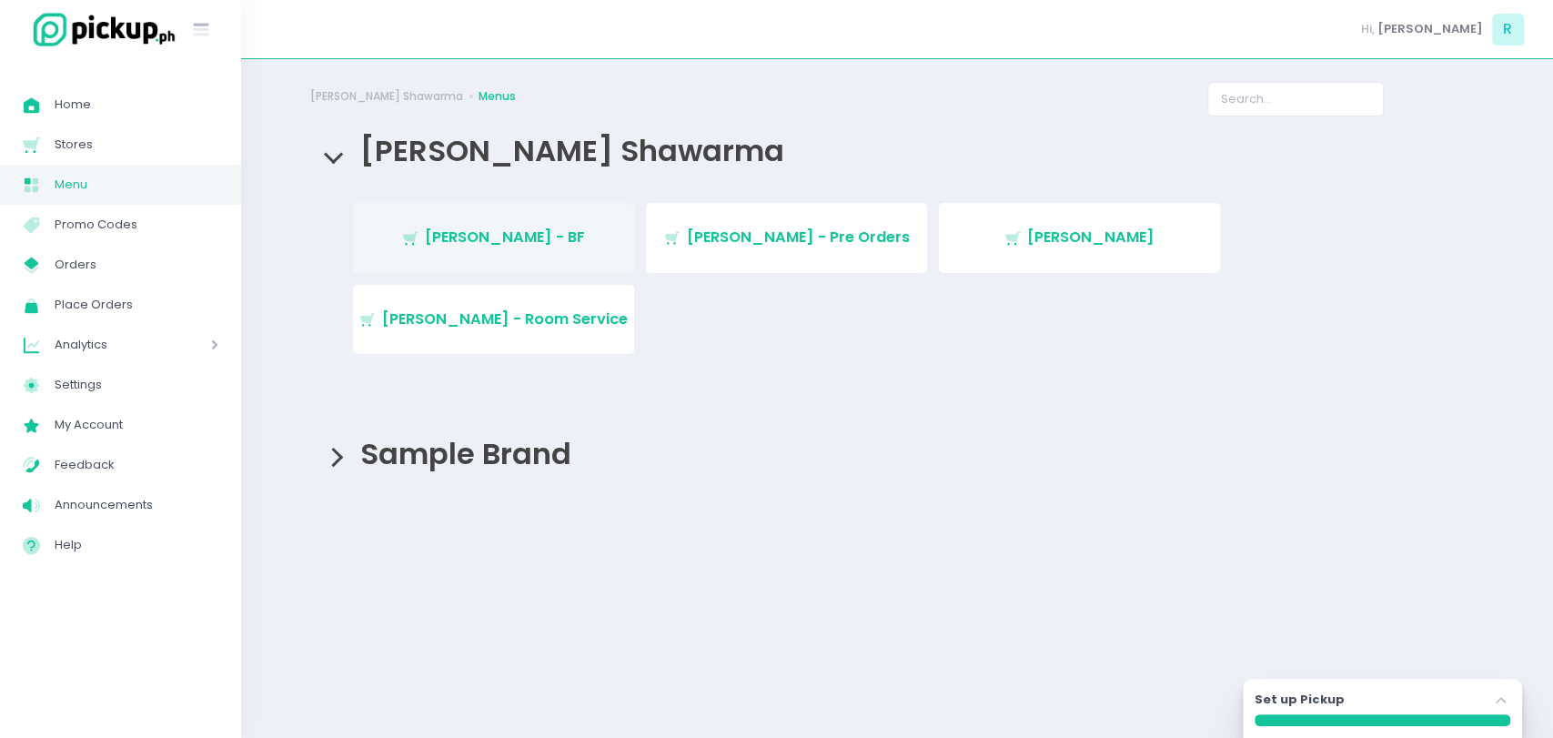
click at [588, 226] on link "Stockholm-icons / Shopping / Cart1 Created with Sketch. Mogul Khan - BF" at bounding box center [493, 237] width 281 height 69
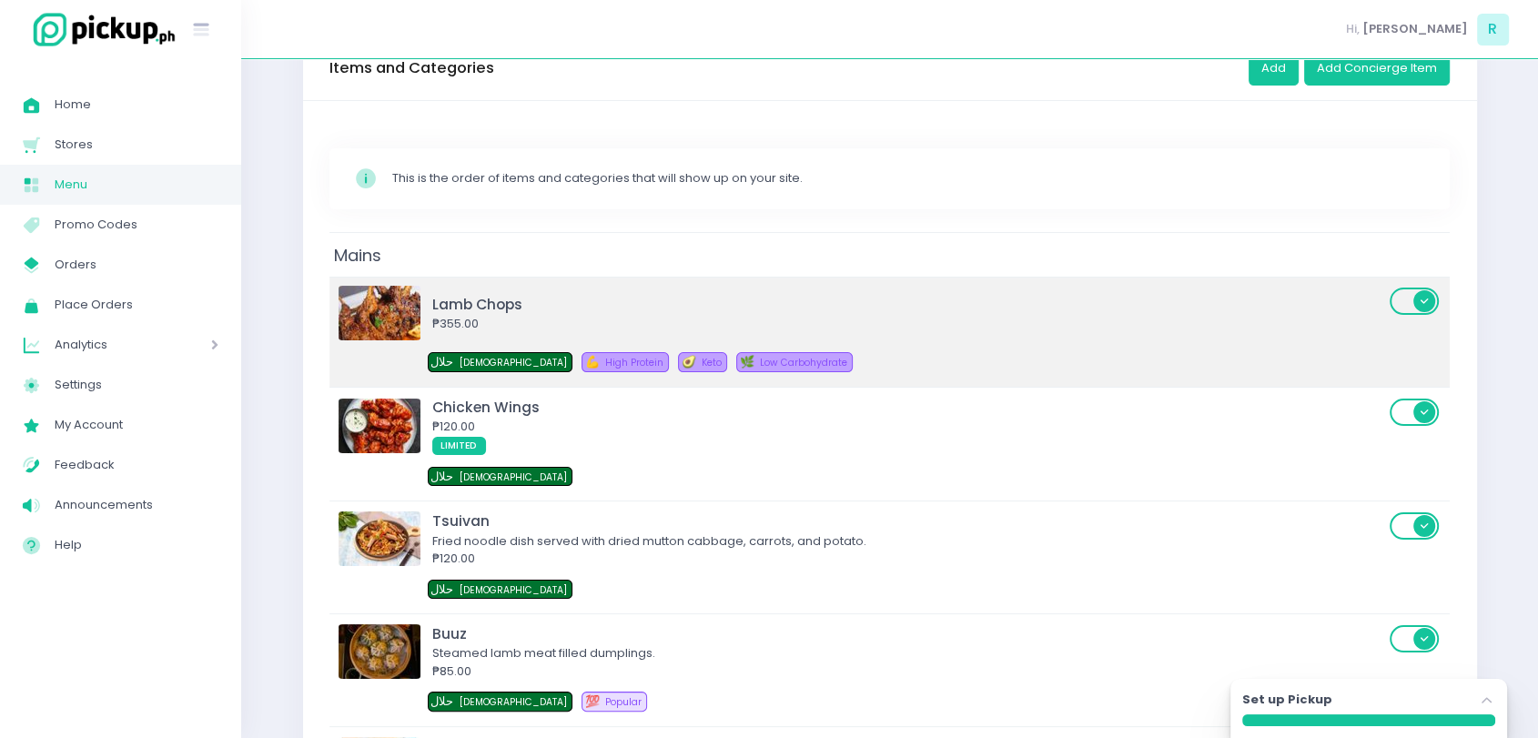
scroll to position [174, 0]
click at [524, 314] on div "₱355.00" at bounding box center [908, 323] width 952 height 18
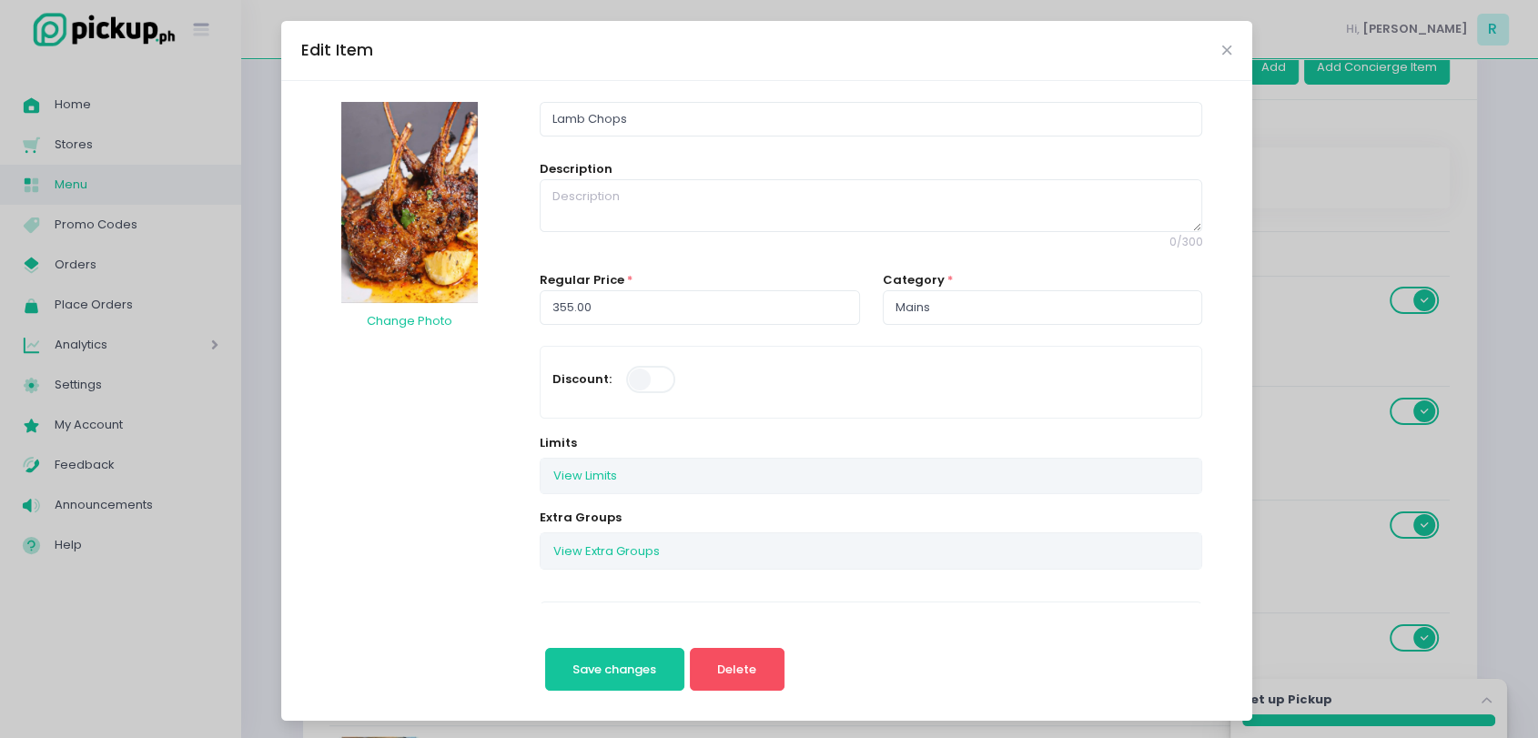
scroll to position [0, 0]
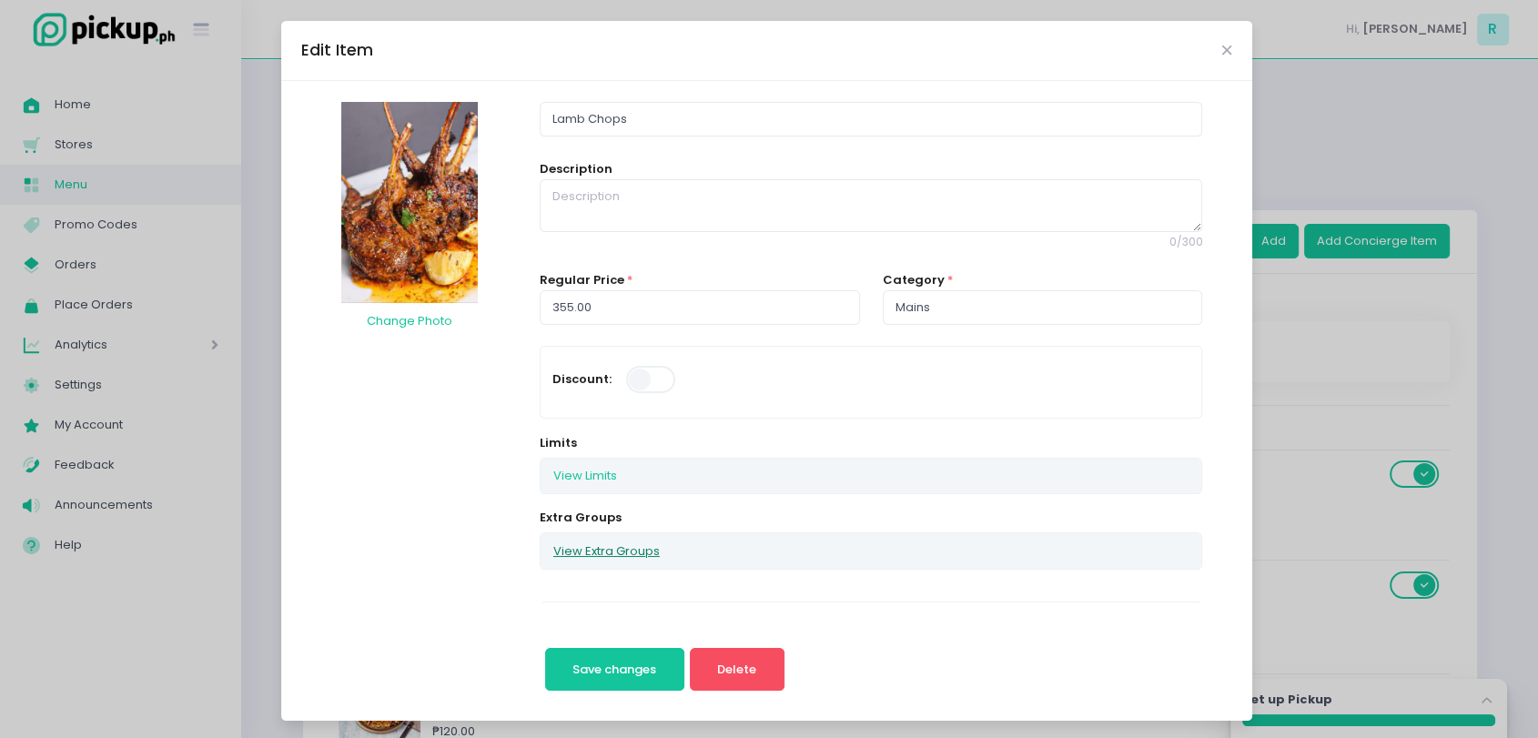
click at [576, 541] on button "View Extra Groups" at bounding box center [607, 550] width 132 height 35
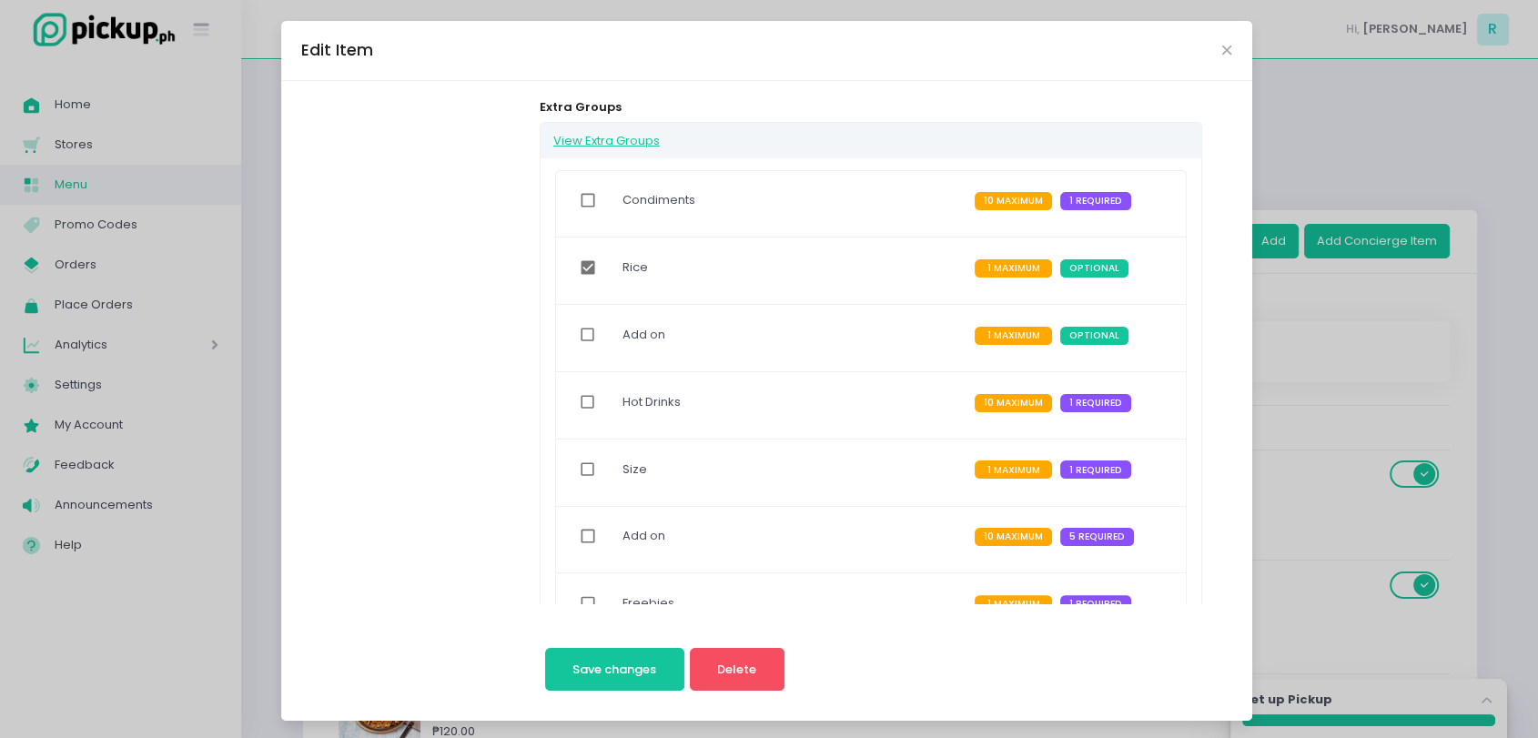
scroll to position [460, 0]
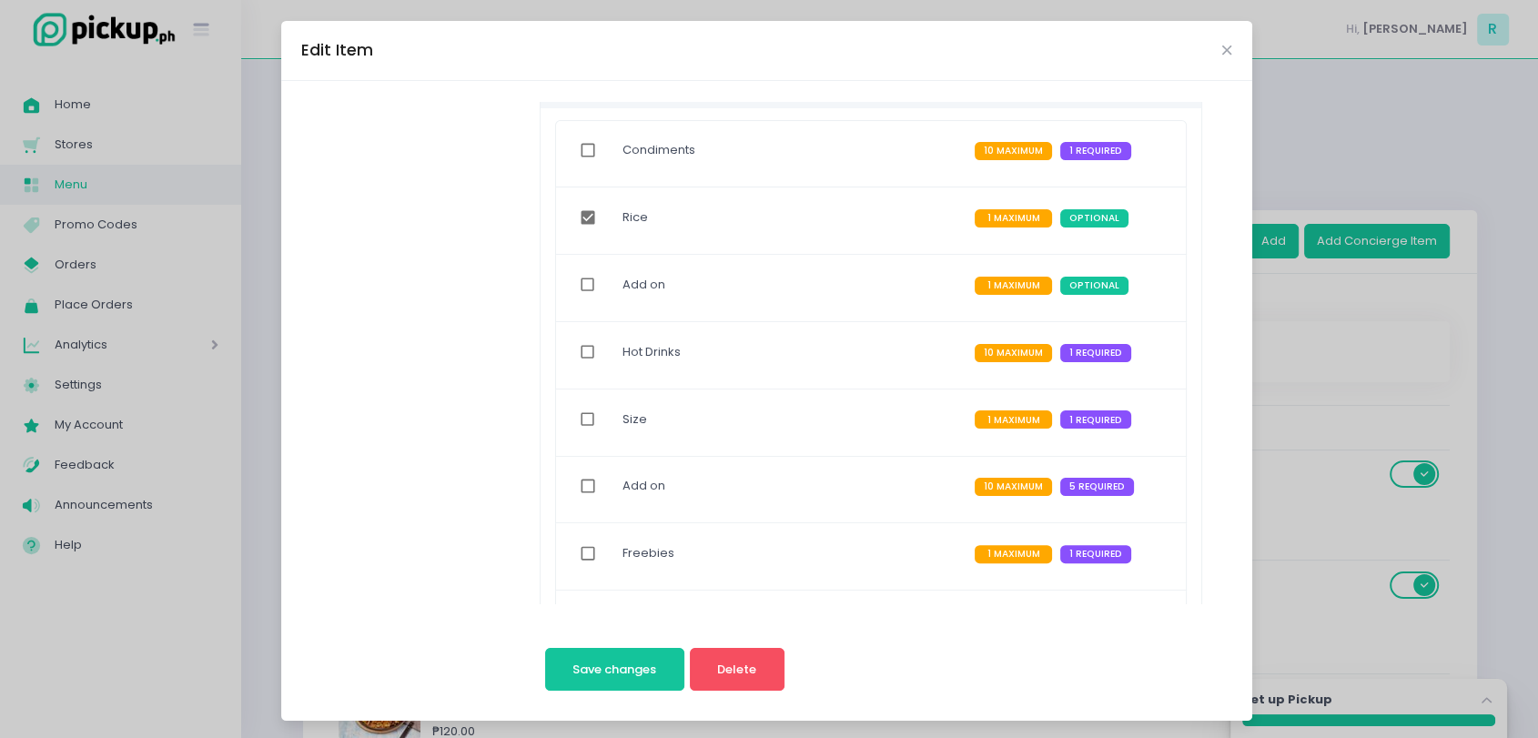
click at [574, 216] on input "checkbox" at bounding box center [588, 218] width 35 height 42
checkbox input "false"
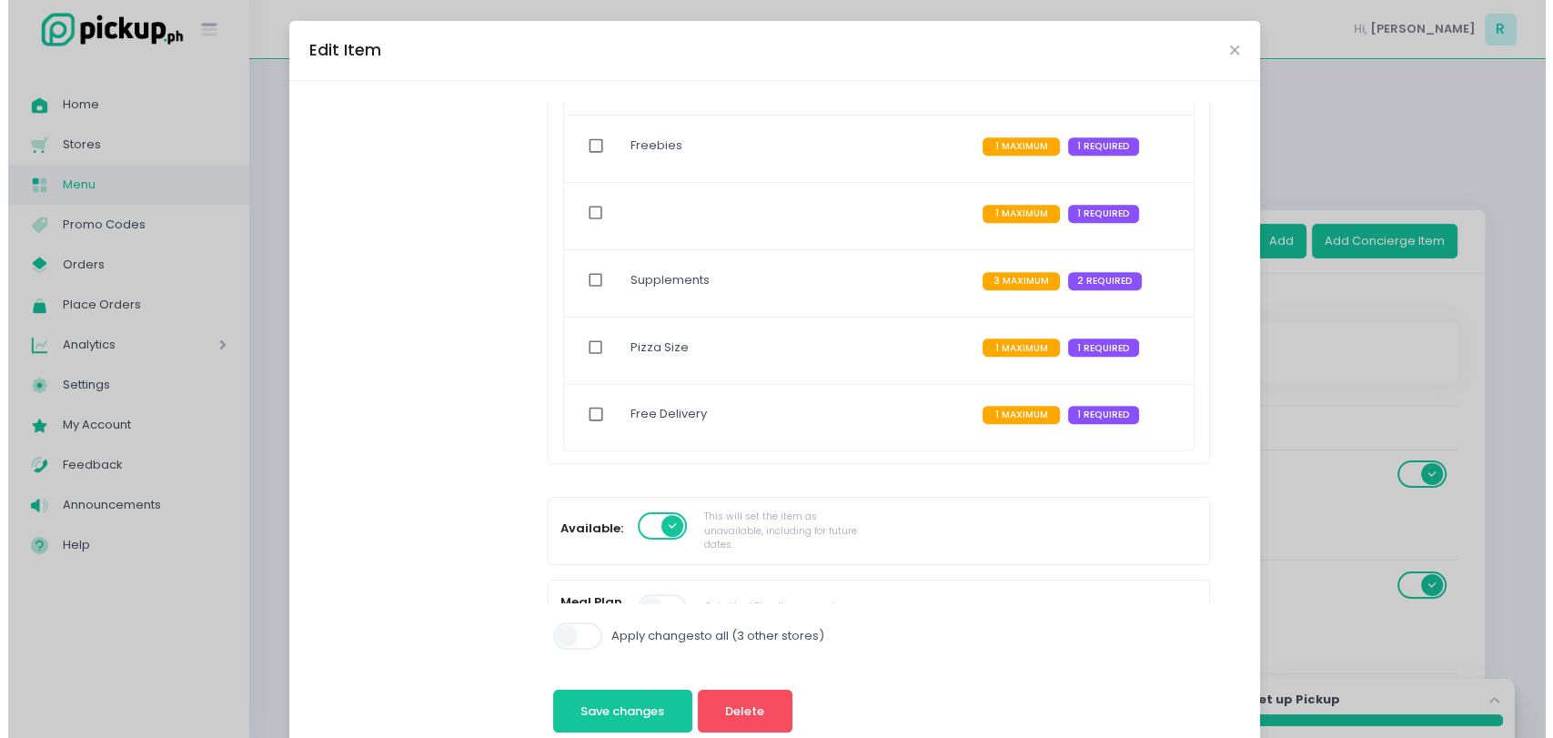
scroll to position [874, 0]
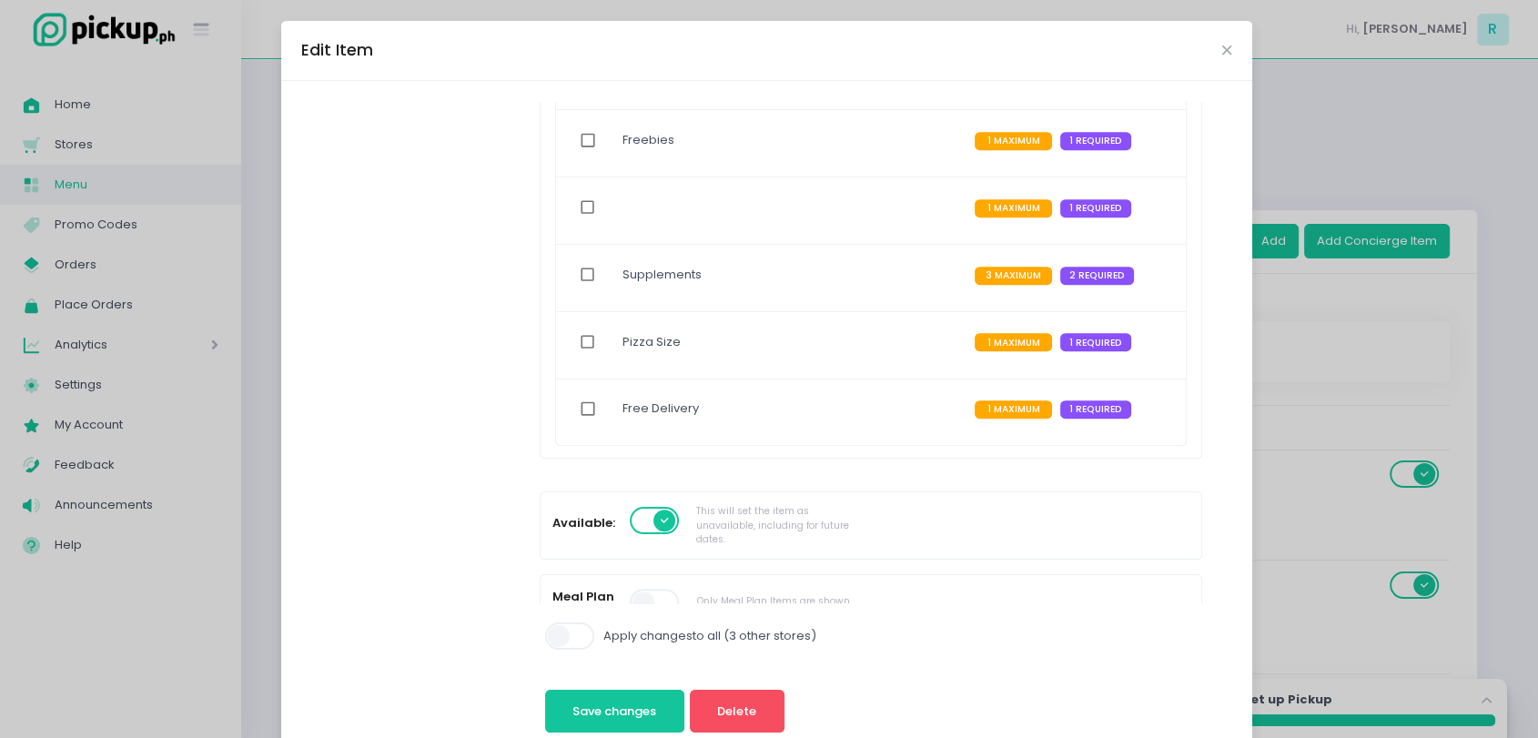
click at [571, 402] on input "checkbox" at bounding box center [588, 409] width 35 height 42
checkbox input "true"
click at [612, 694] on button "Save changes" at bounding box center [614, 712] width 139 height 44
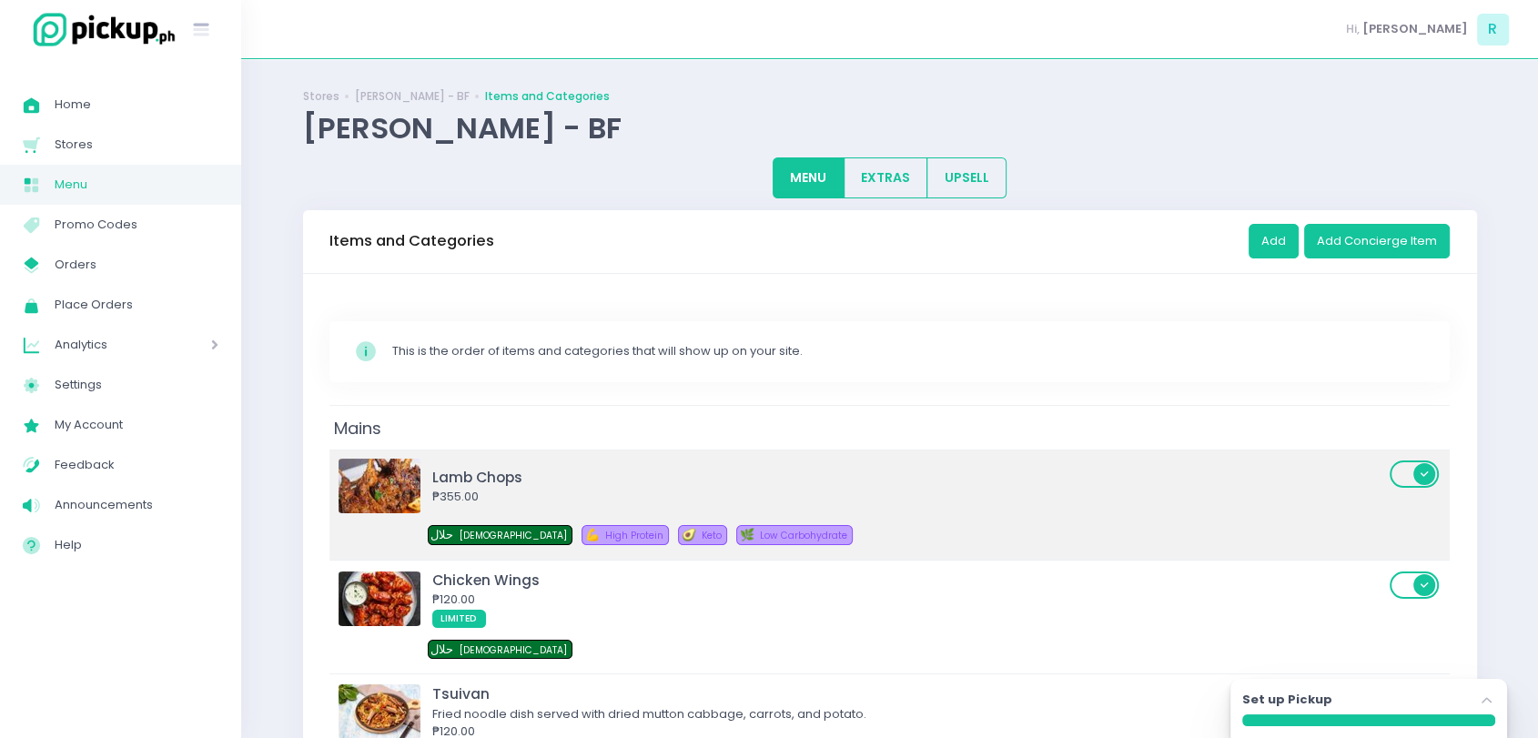
click at [723, 464] on div "Lamb Chops ₱355.00" at bounding box center [864, 486] width 1051 height 55
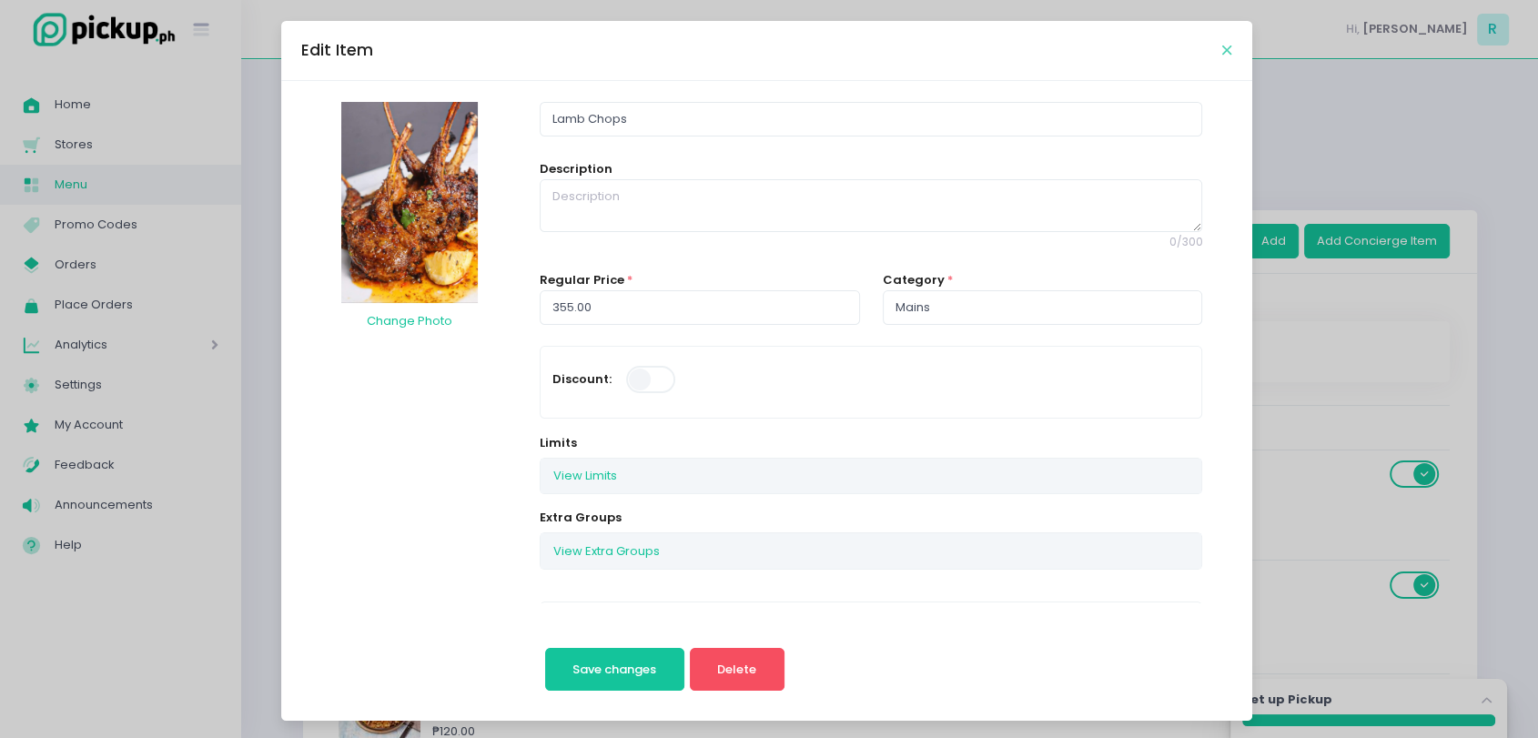
click at [1222, 46] on icon "Close" at bounding box center [1226, 51] width 9 height 14
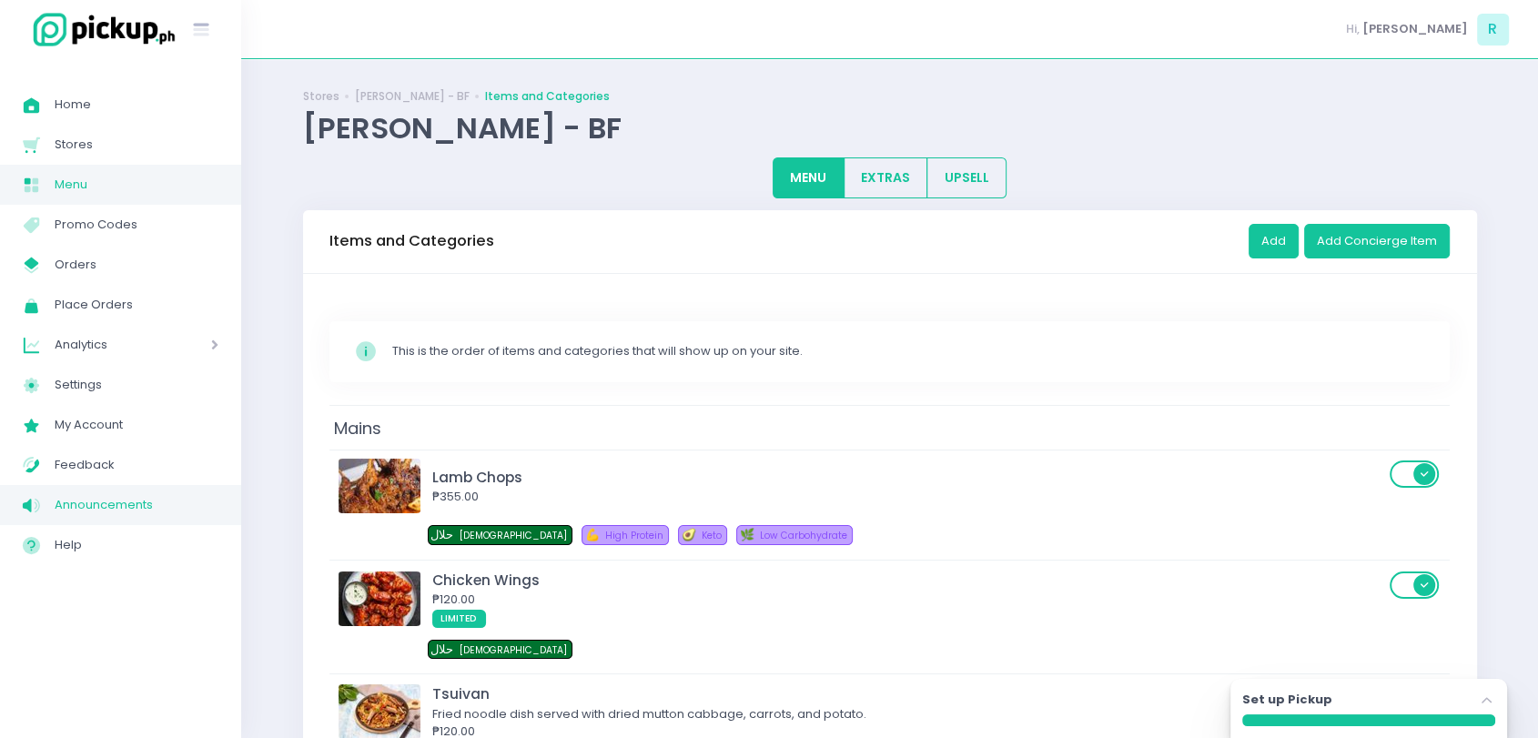
click at [67, 504] on span "Announcements" at bounding box center [137, 505] width 164 height 24
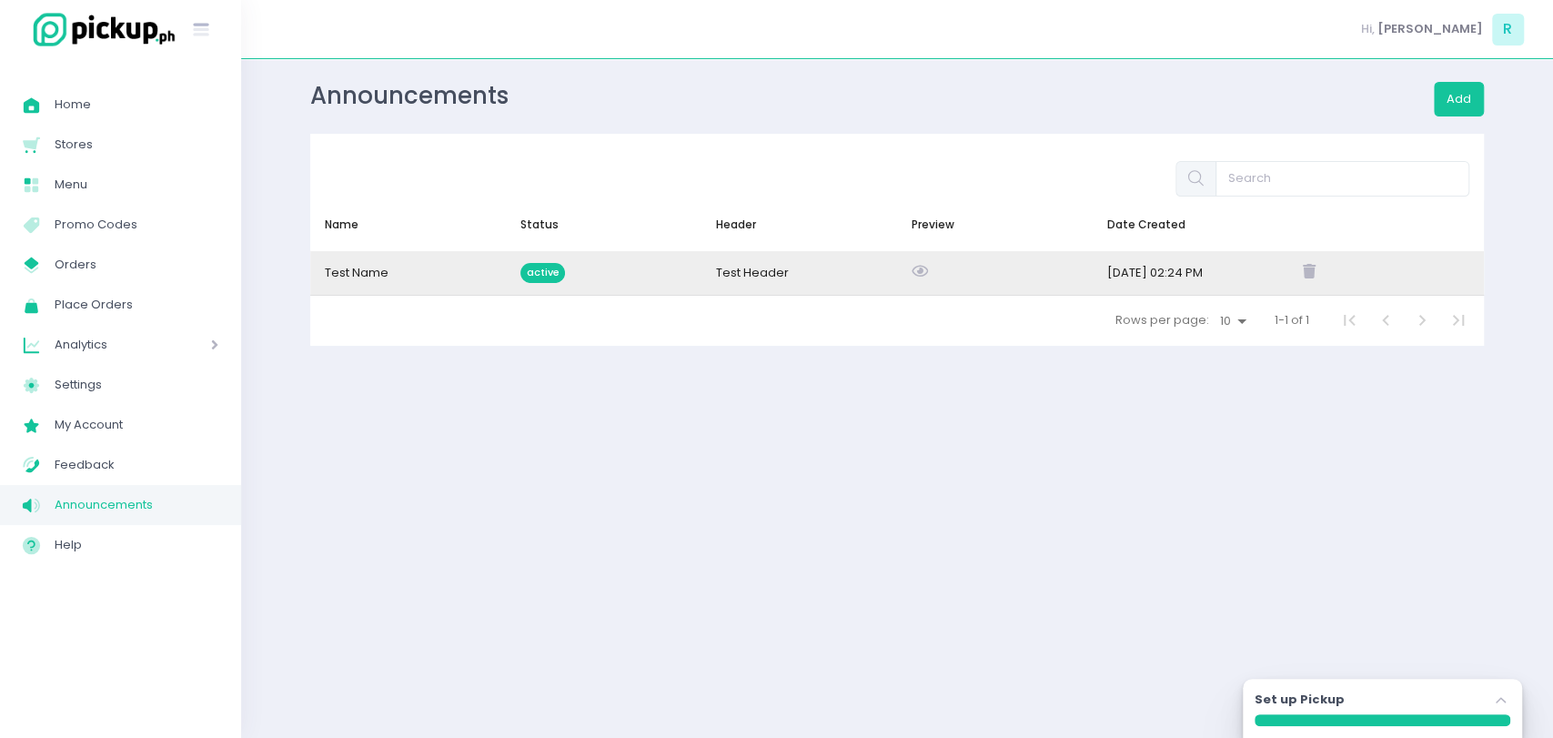
click at [724, 275] on div "Test Header" at bounding box center [752, 273] width 73 height 18
click at [402, 271] on div "Test Name" at bounding box center [408, 273] width 196 height 44
click at [912, 272] on icon at bounding box center [920, 271] width 16 height 15
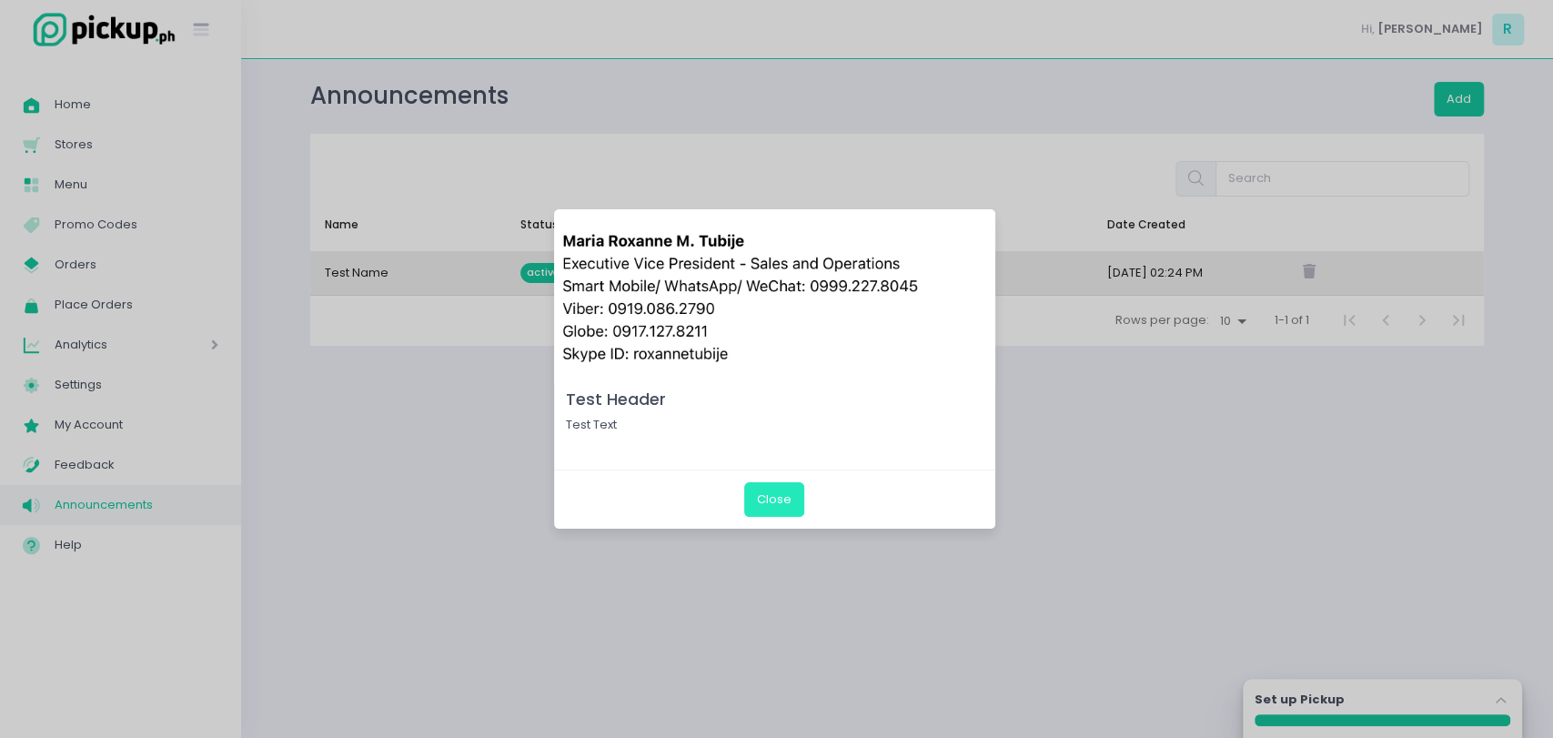
click at [760, 497] on button "Close" at bounding box center [774, 499] width 60 height 35
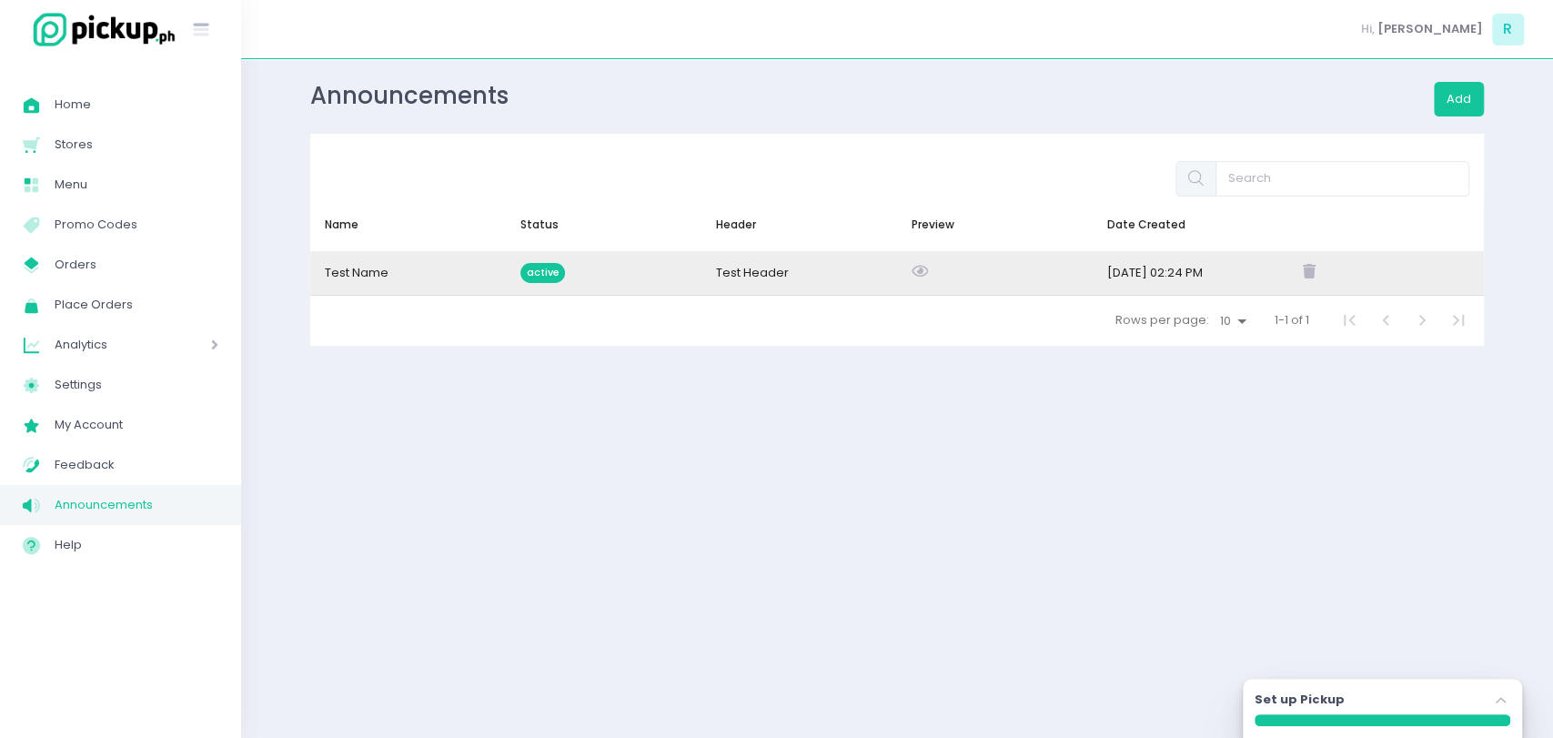
click at [406, 257] on div "Test Name" at bounding box center [408, 273] width 196 height 44
click at [393, 270] on div "Test Name" at bounding box center [408, 273] width 196 height 44
click at [534, 257] on div "active" at bounding box center [604, 273] width 196 height 44
click at [541, 273] on span "active" at bounding box center [543, 273] width 45 height 20
click at [1047, 269] on div at bounding box center [995, 273] width 196 height 44
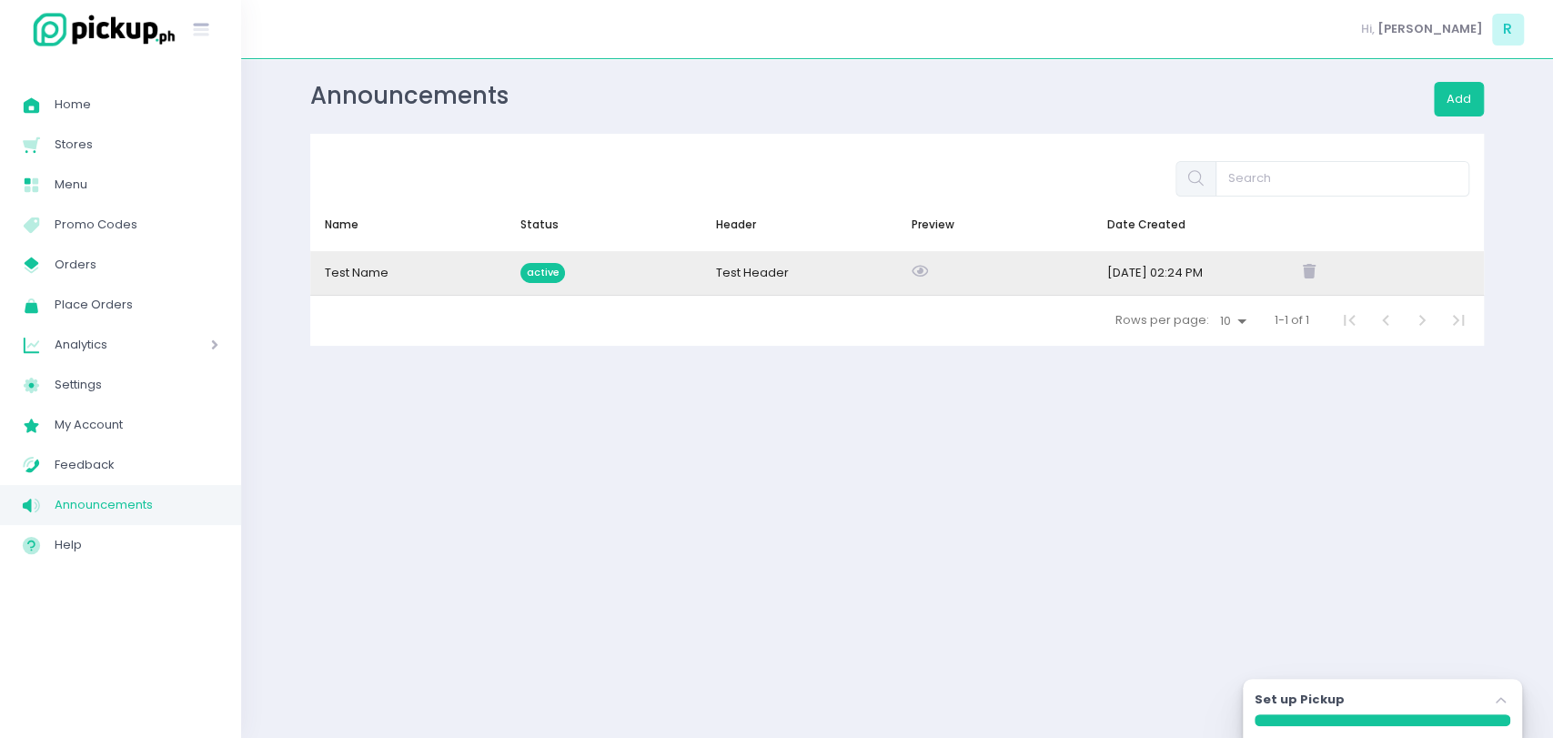
click at [1047, 269] on div at bounding box center [995, 273] width 196 height 44
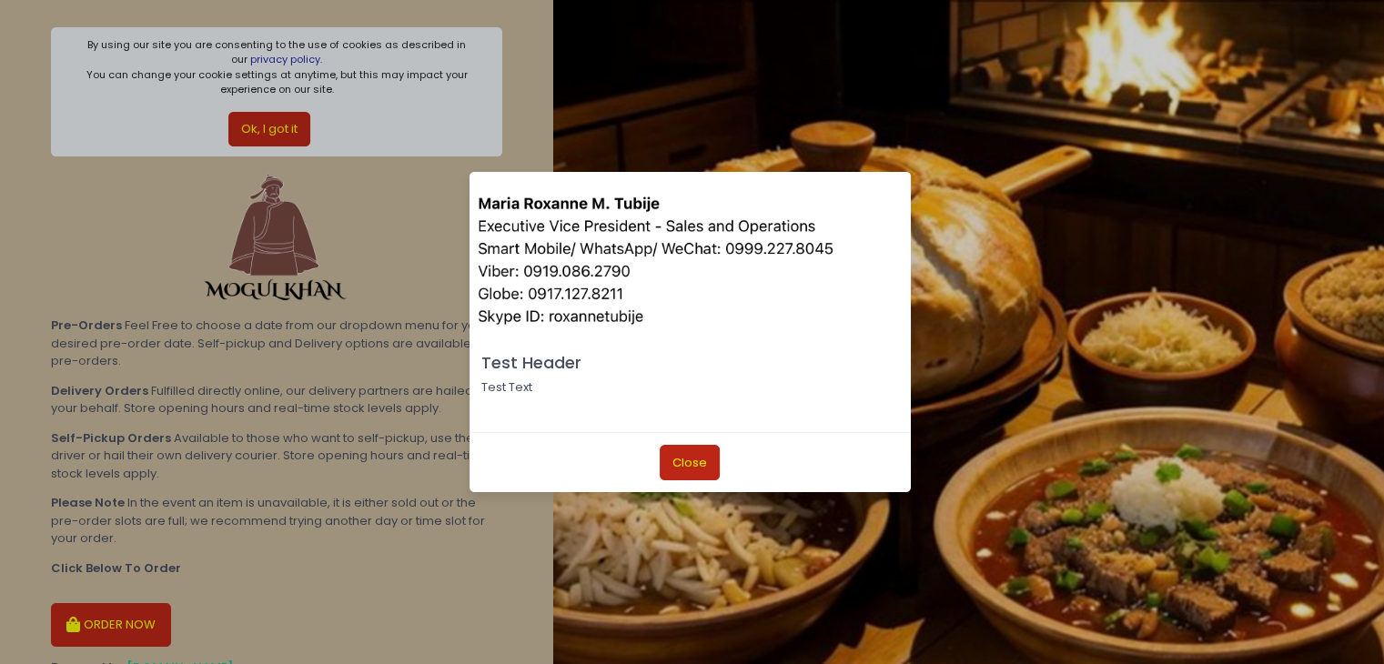
click at [670, 456] on button "Close" at bounding box center [690, 462] width 60 height 35
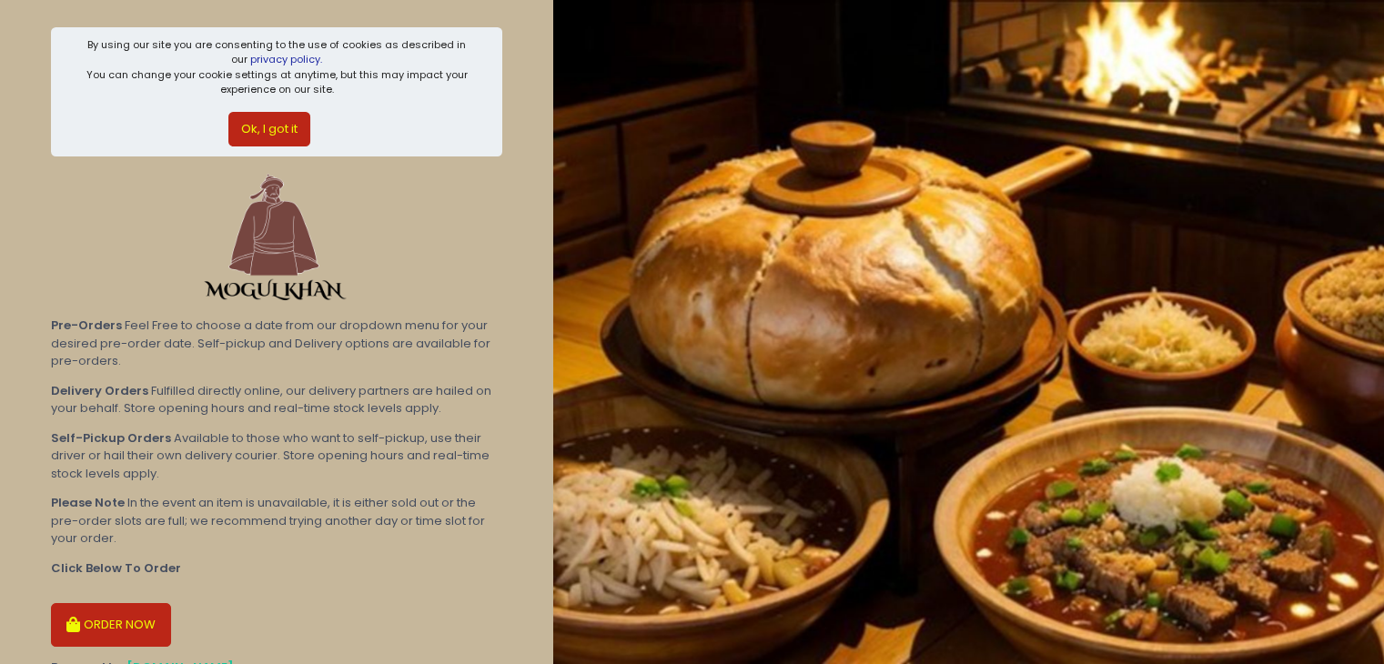
click at [110, 626] on button "ORDER NOW" at bounding box center [111, 625] width 120 height 44
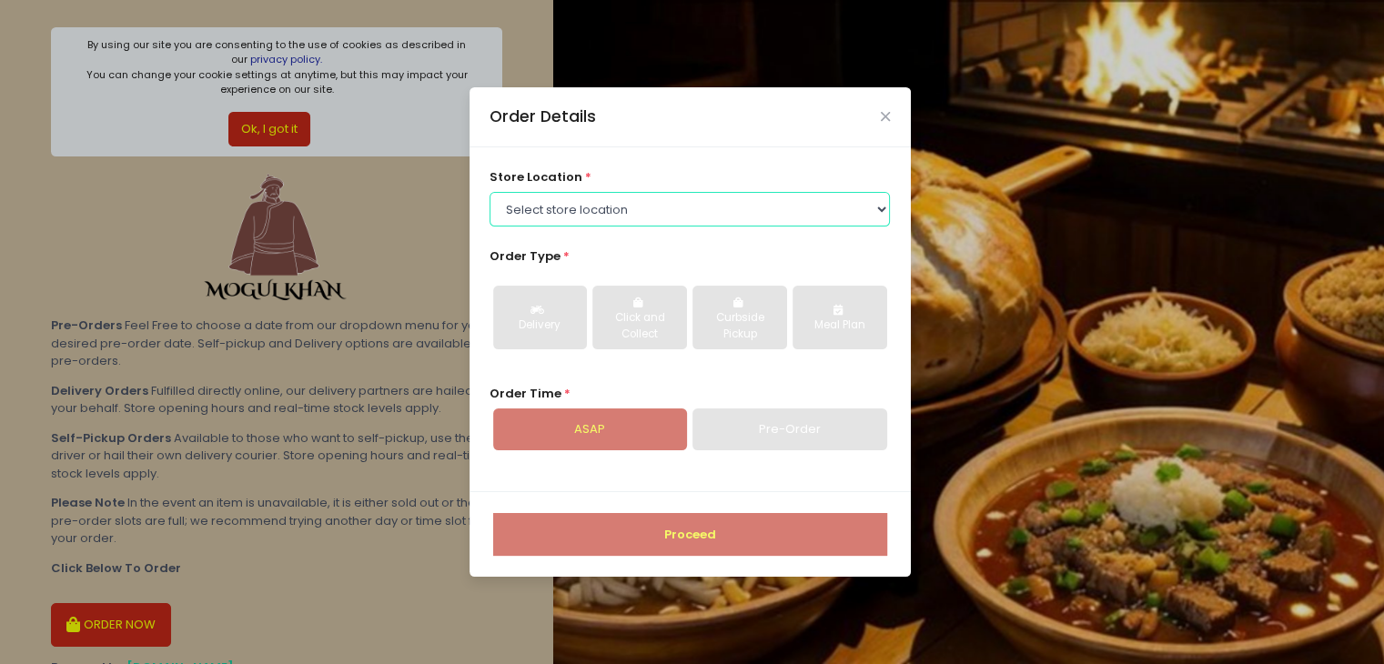
click at [713, 223] on select "Select store location Mogul Khan - Pre Orders Mogul Khan - BF Mogul Khan - Rock…" at bounding box center [690, 209] width 400 height 35
click at [490, 192] on select "Select store location Mogul Khan - Pre Orders Mogul Khan - BF Mogul Khan - Rock…" at bounding box center [690, 209] width 400 height 35
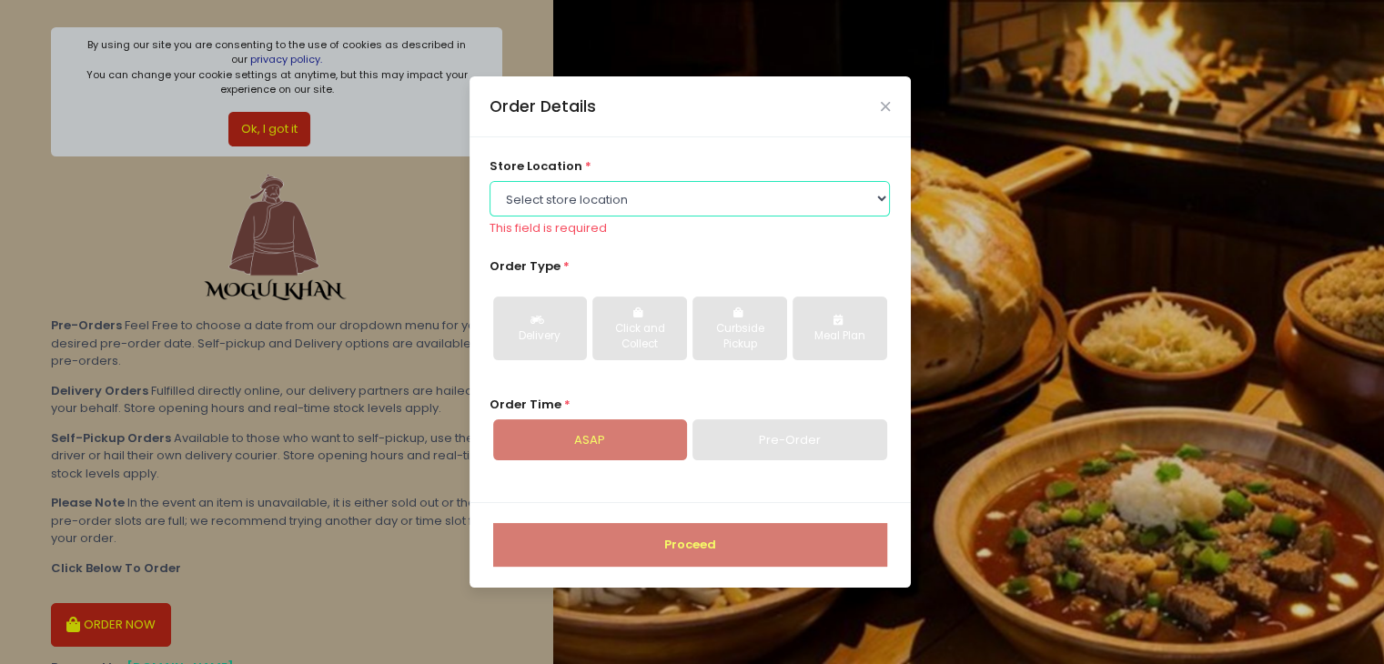
click at [710, 199] on select "Select store location Mogul Khan - Pre Orders Mogul Khan - BF Mogul Khan - Rock…" at bounding box center [690, 198] width 400 height 35
select select "67e0e36b32e81e1256332843"
click at [490, 191] on select "Select store location Mogul Khan - Pre Orders Mogul Khan - BF Mogul Khan - Rock…" at bounding box center [690, 198] width 400 height 35
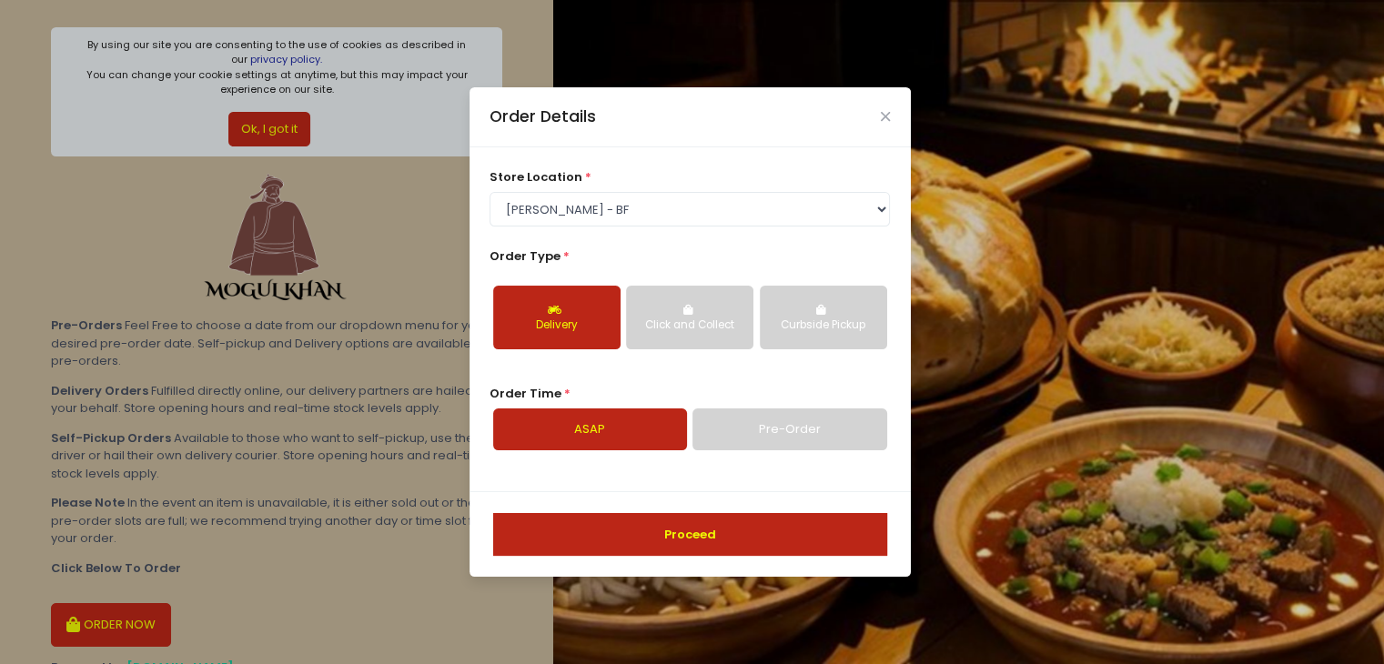
click at [554, 529] on button "Proceed" at bounding box center [690, 535] width 394 height 44
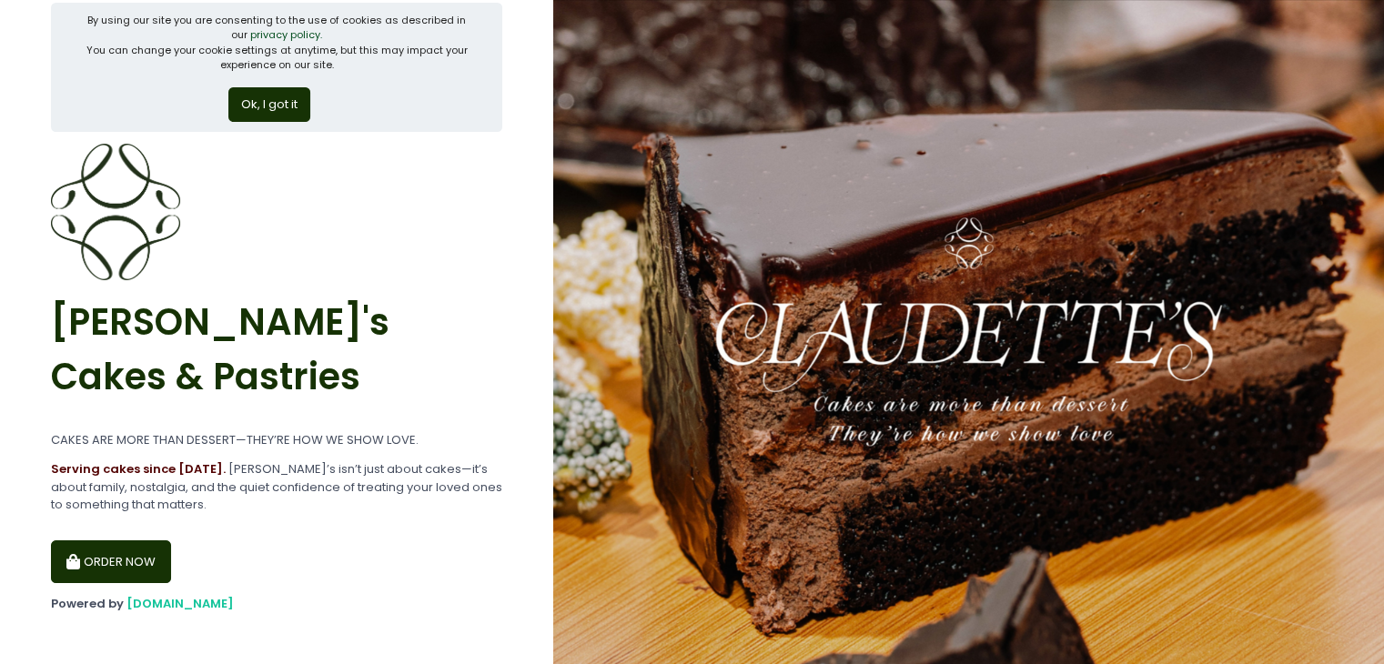
scroll to position [35, 0]
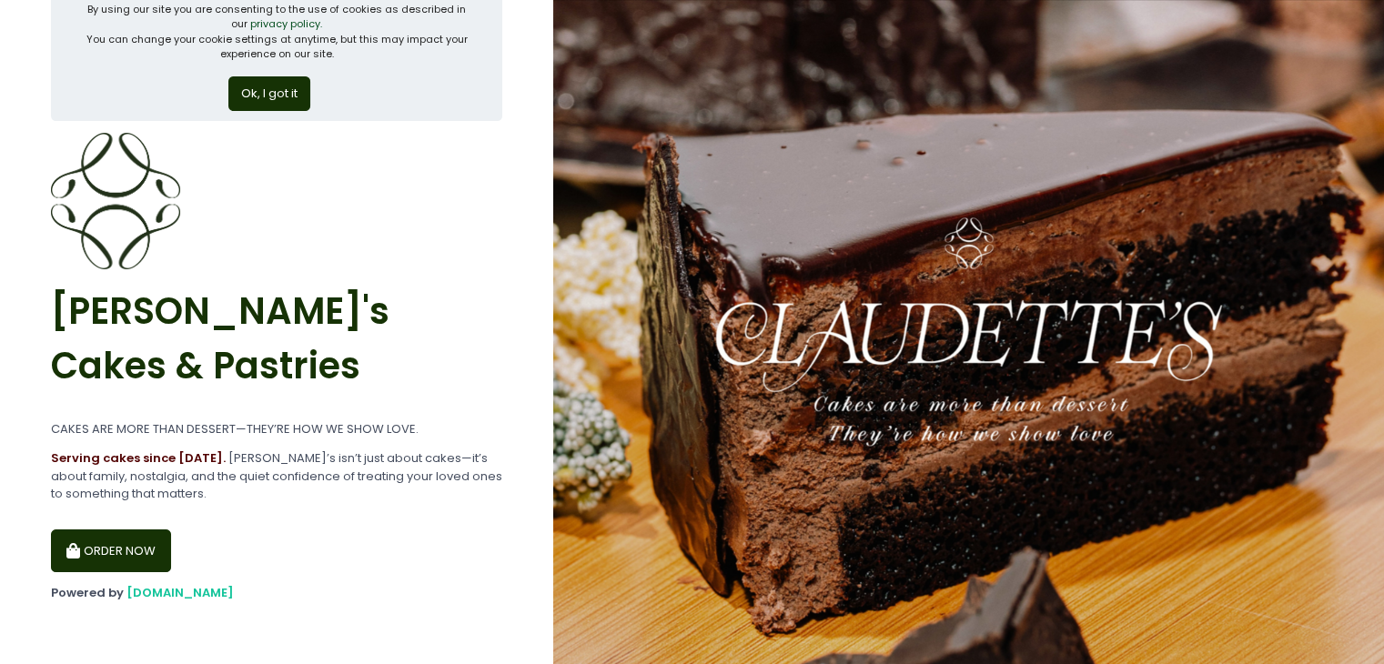
click at [454, 326] on div "[PERSON_NAME]'s Cakes & Pastries" at bounding box center [276, 338] width 451 height 139
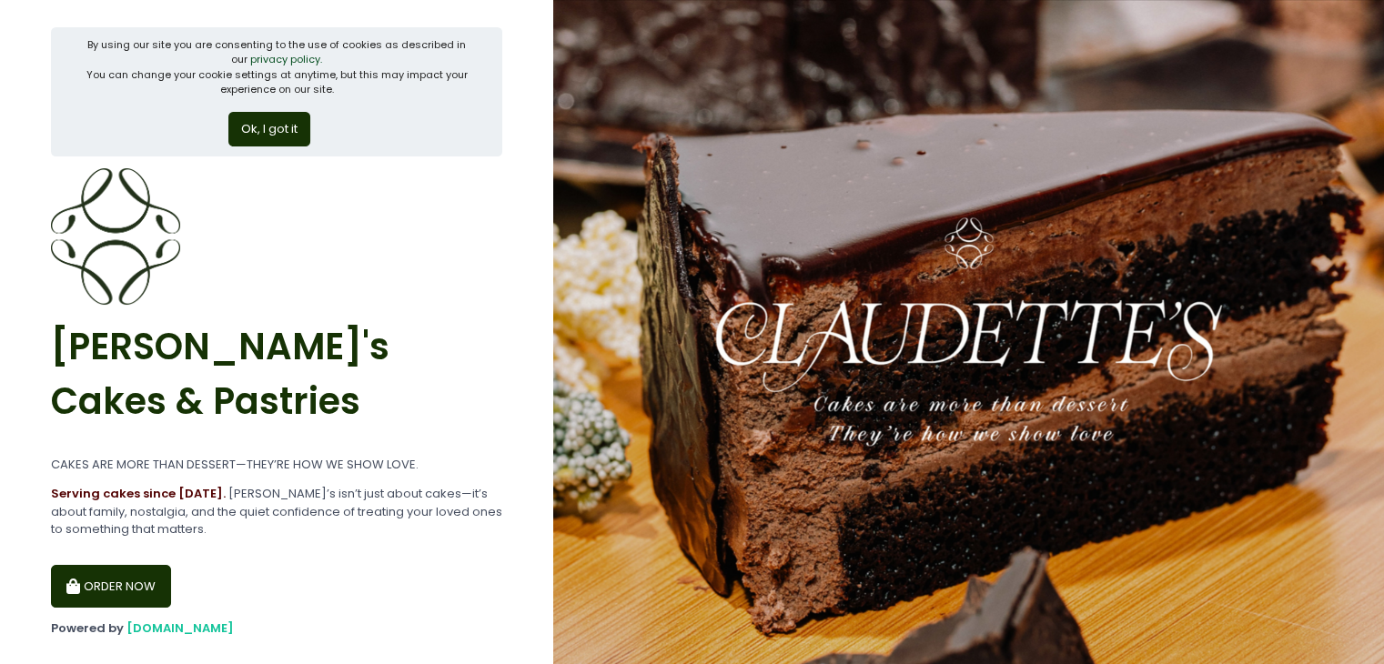
scroll to position [35, 0]
